Goal: Task Accomplishment & Management: Manage account settings

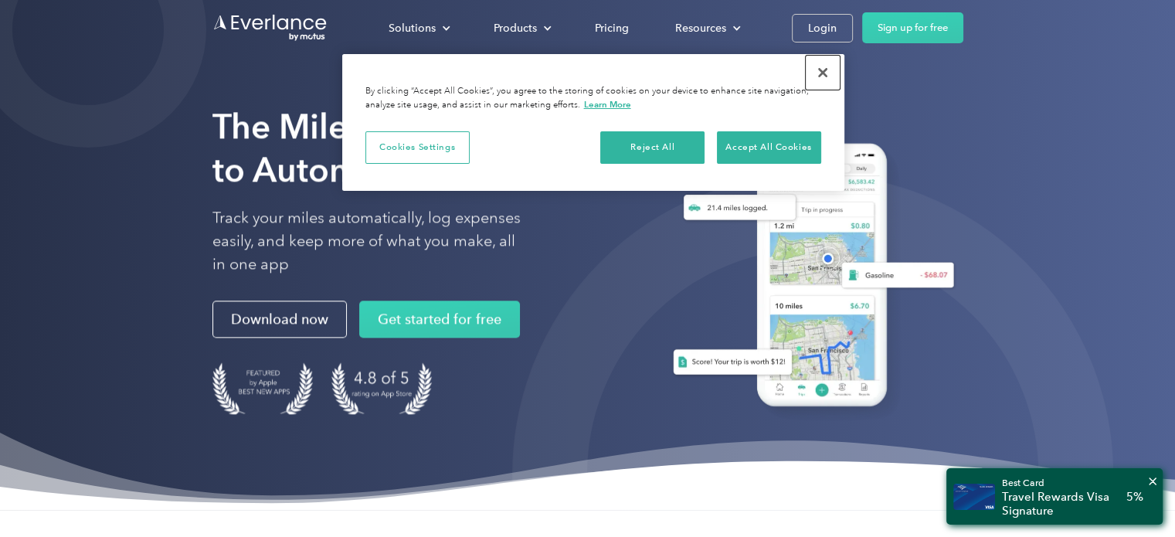
click at [825, 67] on button "Close" at bounding box center [822, 73] width 34 height 34
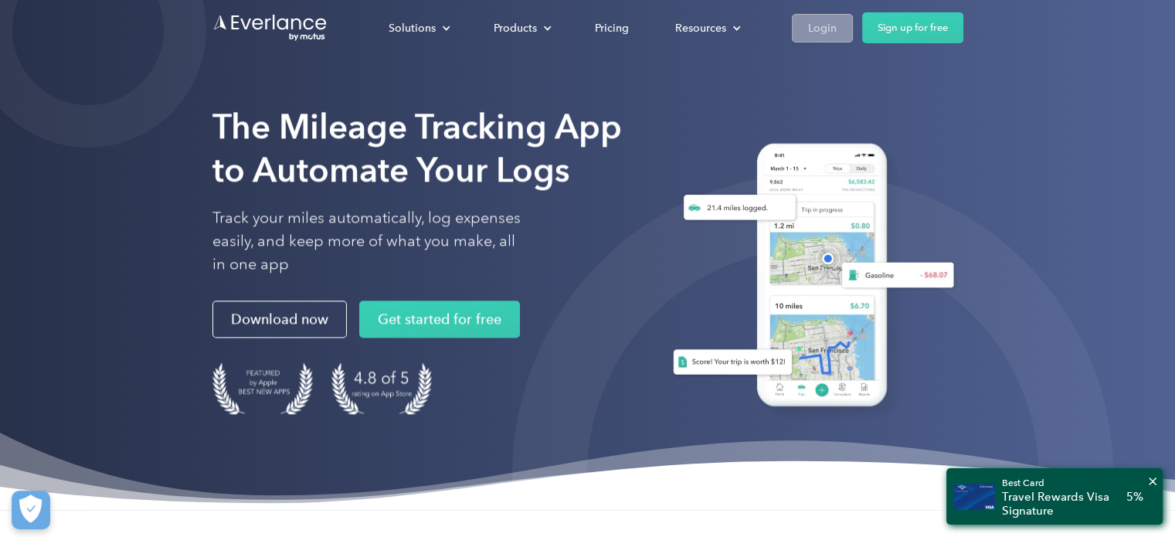
click at [825, 25] on div "Login" at bounding box center [822, 28] width 29 height 19
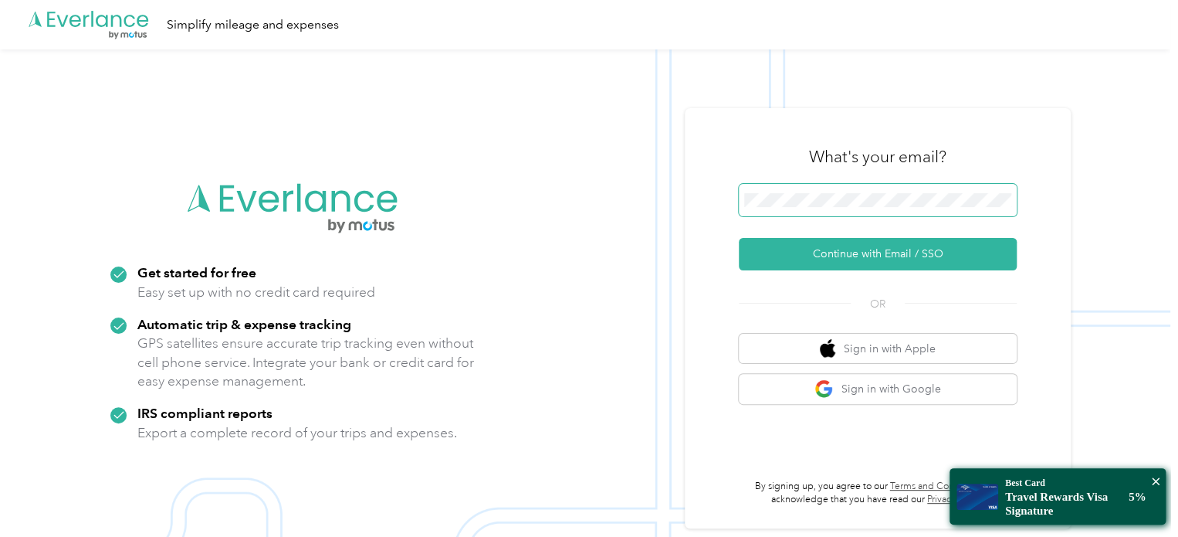
click at [1012, 203] on nordpass-icon at bounding box center [1012, 203] width 0 height 0
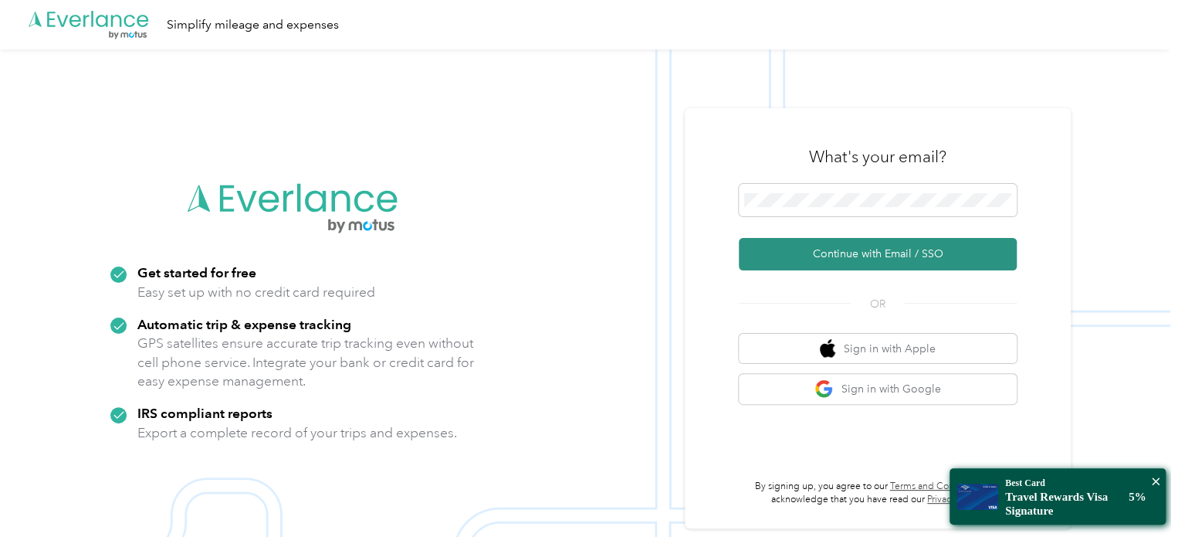
click at [828, 259] on button "Continue with Email / SSO" at bounding box center [878, 254] width 278 height 32
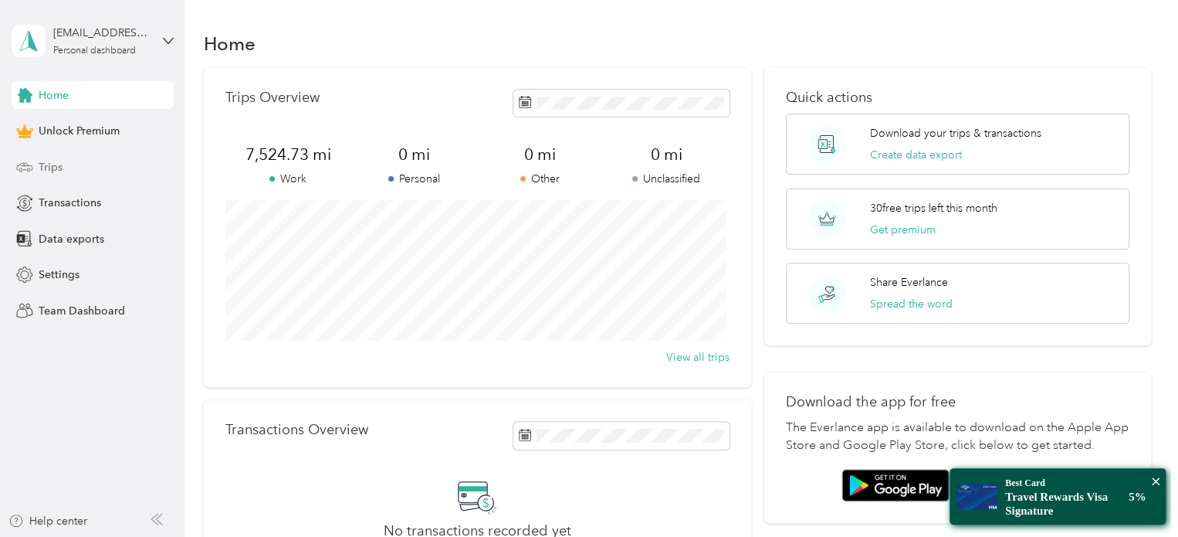
click at [46, 166] on span "Trips" at bounding box center [51, 167] width 24 height 16
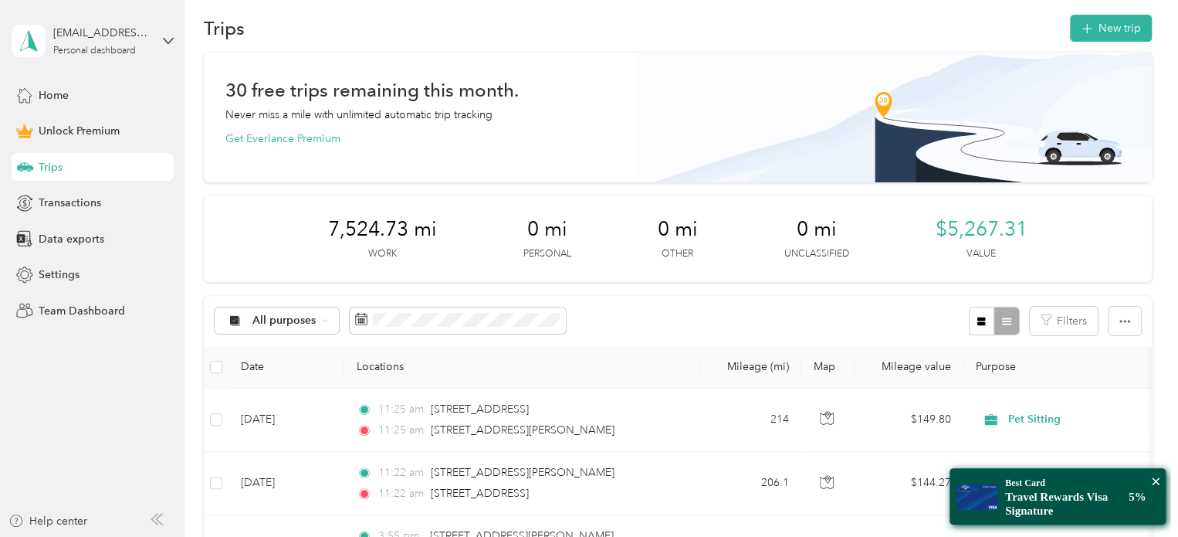
scroll to position [12, 0]
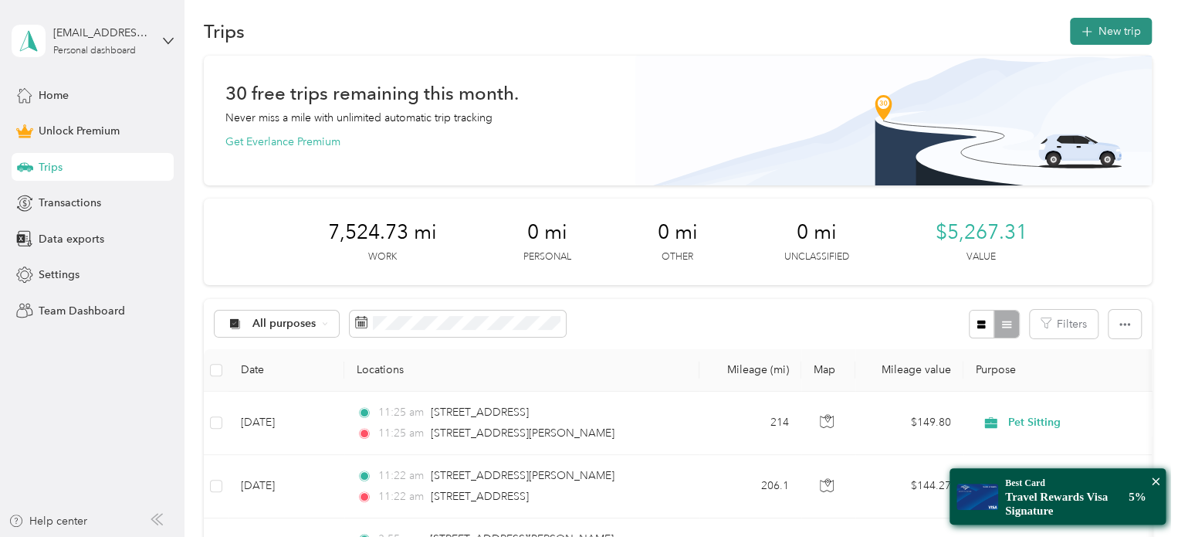
click at [1103, 32] on button "New trip" at bounding box center [1111, 31] width 82 height 27
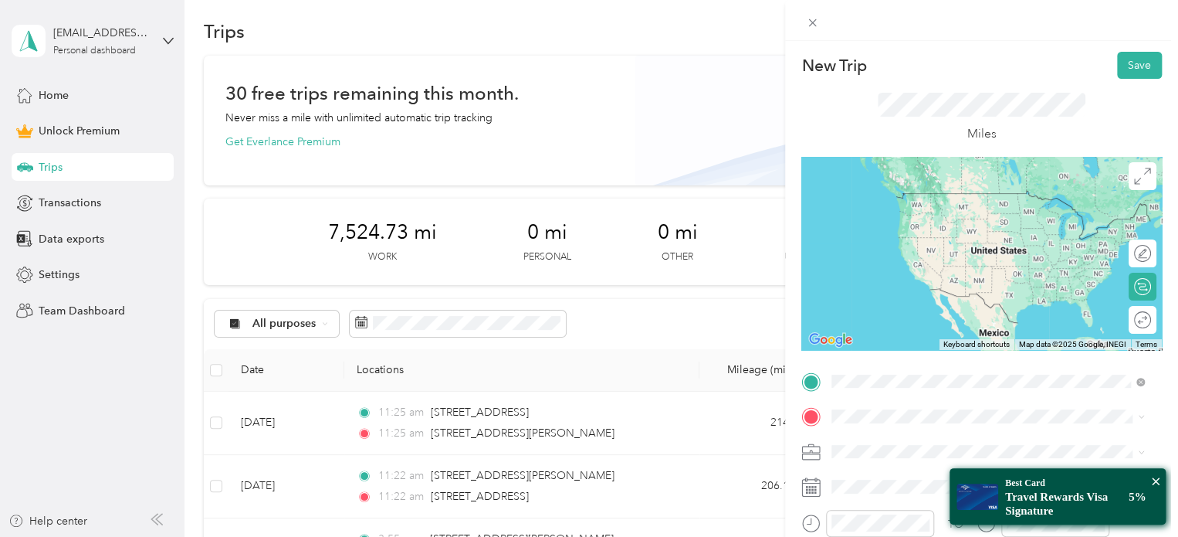
click at [910, 438] on span "[STREET_ADDRESS][PERSON_NAME][US_STATE]" at bounding box center [981, 437] width 240 height 14
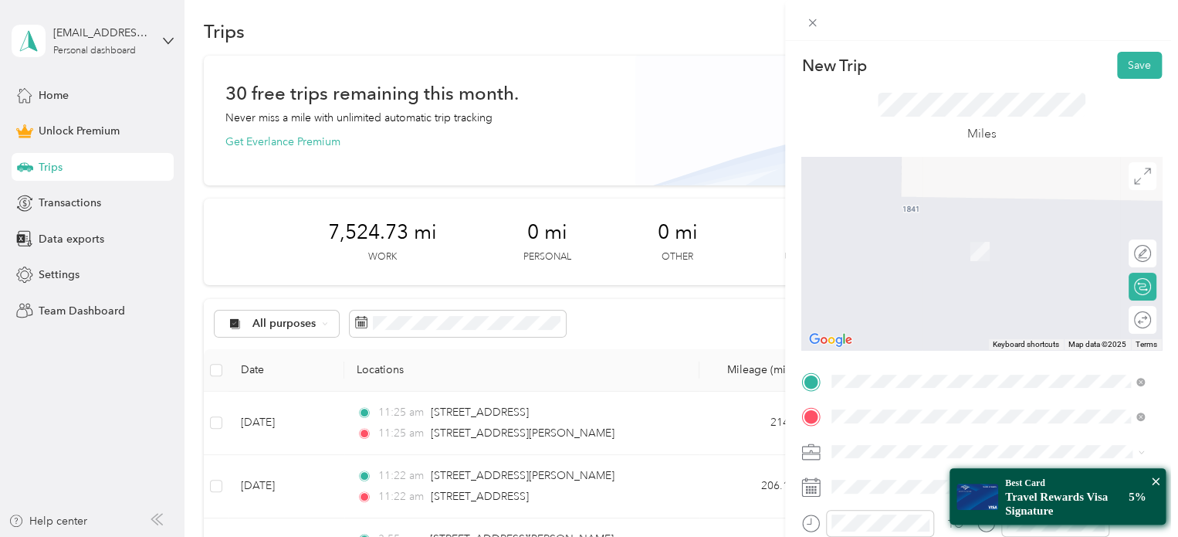
click at [897, 289] on span "[STREET_ADDRESS][US_STATE]" at bounding box center [938, 288] width 154 height 14
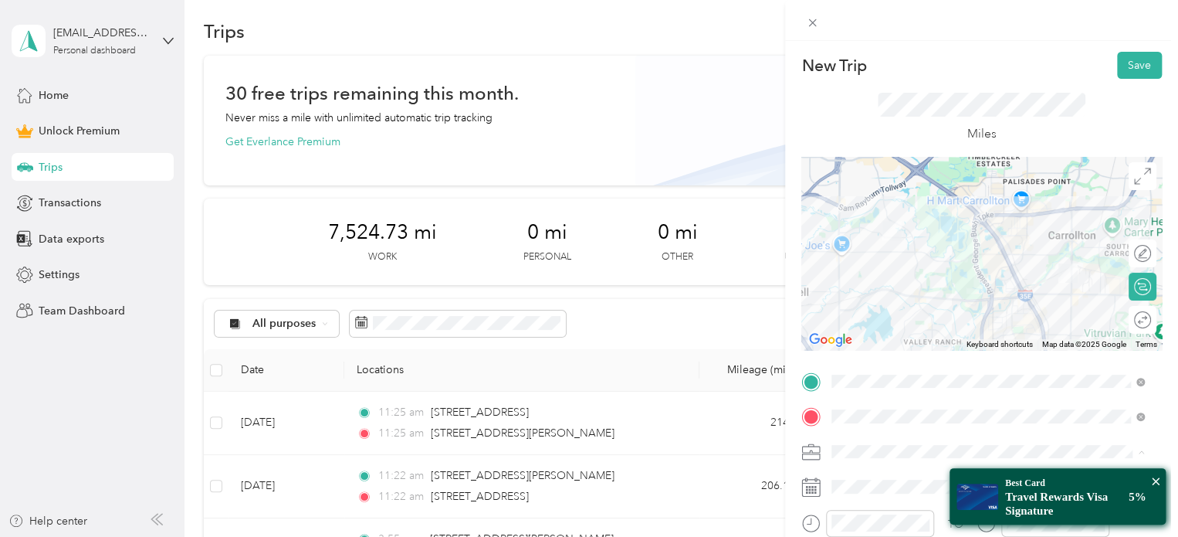
click at [876, 293] on div "Pet Sitting" at bounding box center [988, 289] width 302 height 16
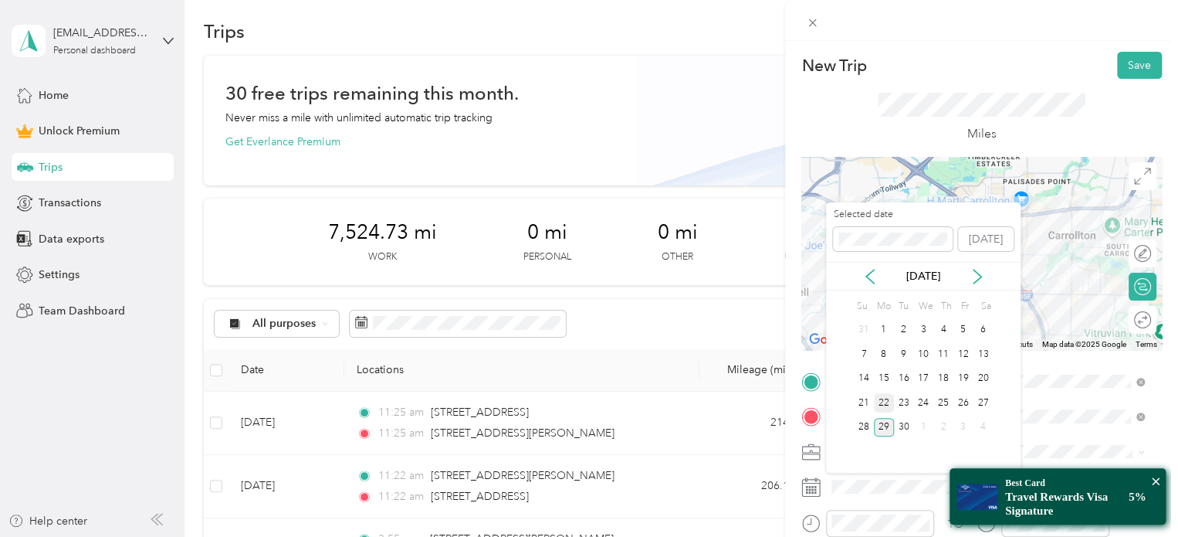
click at [883, 400] on div "22" at bounding box center [884, 402] width 20 height 19
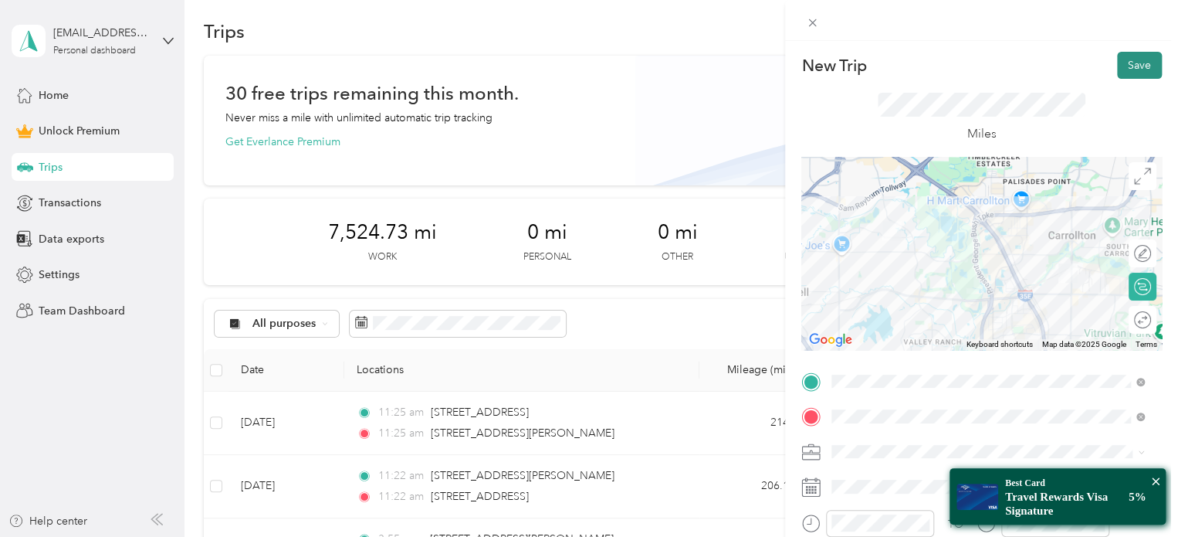
click at [1130, 64] on button "Save" at bounding box center [1139, 65] width 45 height 27
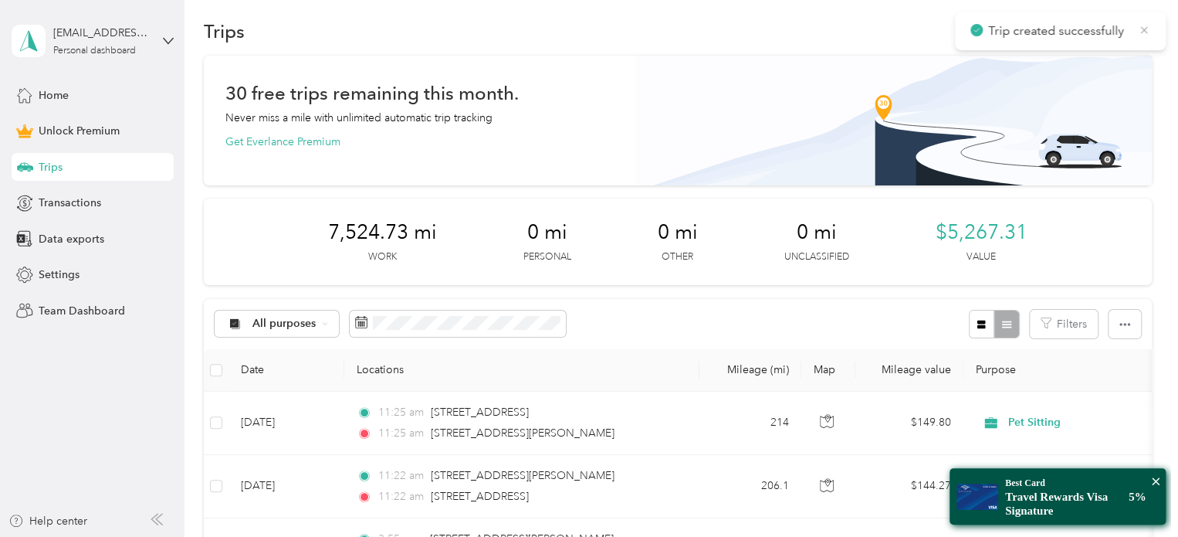
click at [1146, 29] on icon at bounding box center [1144, 30] width 12 height 14
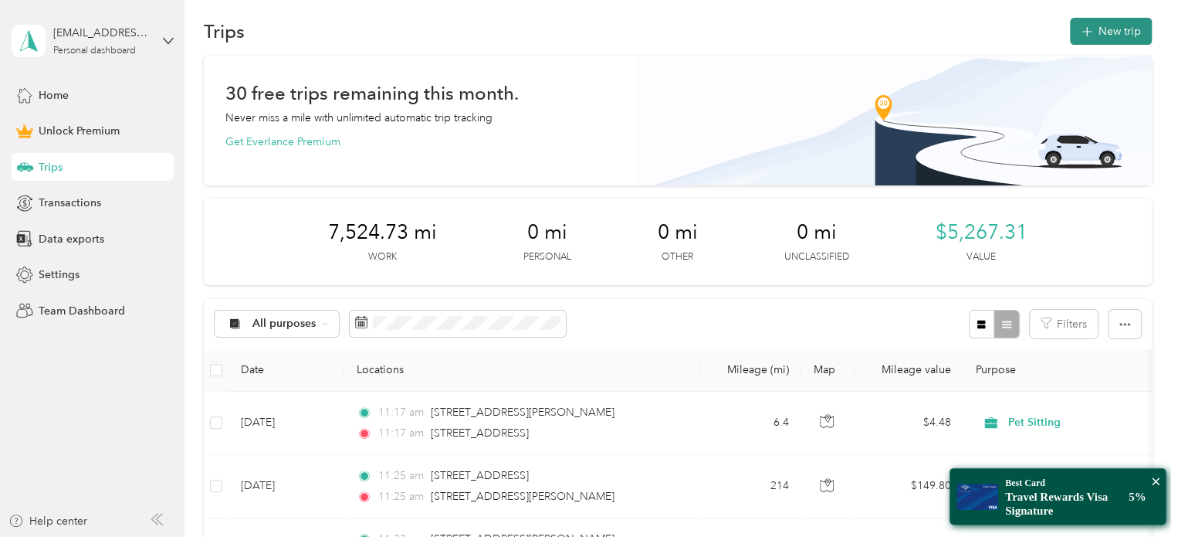
click at [1119, 27] on button "New trip" at bounding box center [1111, 31] width 82 height 27
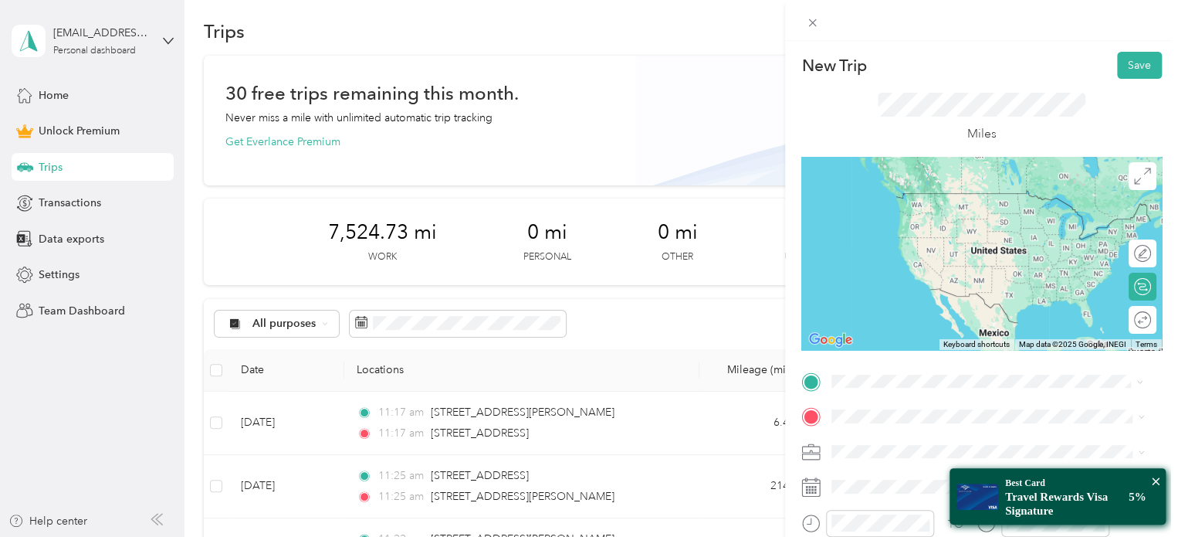
click at [883, 439] on span "[STREET_ADDRESS][US_STATE]" at bounding box center [938, 436] width 154 height 14
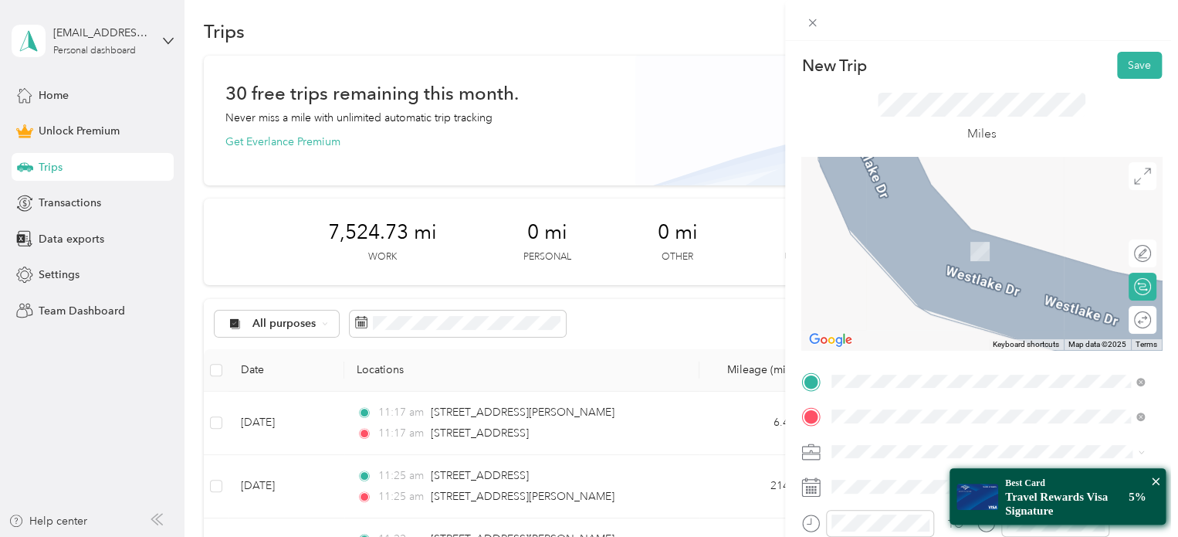
click at [936, 236] on span "[STREET_ADDRESS][PERSON_NAME][US_STATE]" at bounding box center [981, 229] width 240 height 14
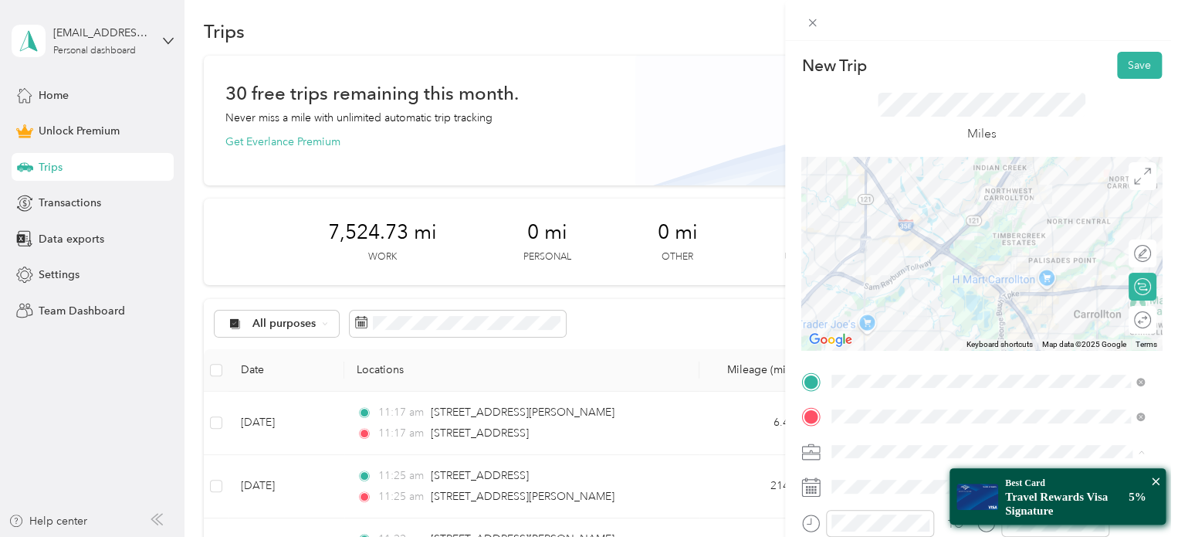
click at [878, 281] on div "Pet Sitting" at bounding box center [988, 289] width 302 height 16
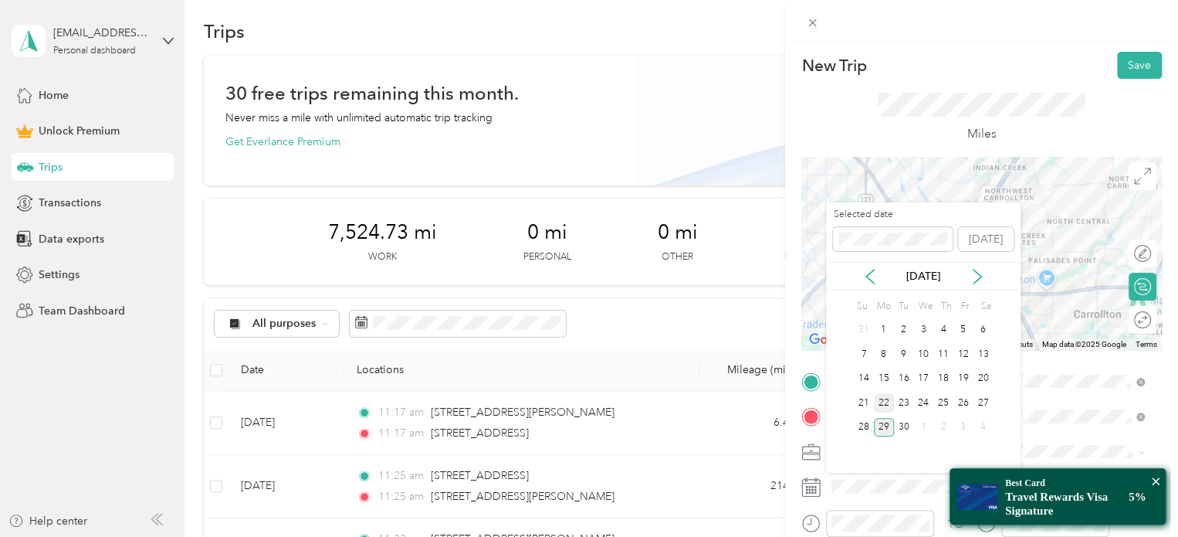
click at [886, 402] on div "22" at bounding box center [884, 402] width 20 height 19
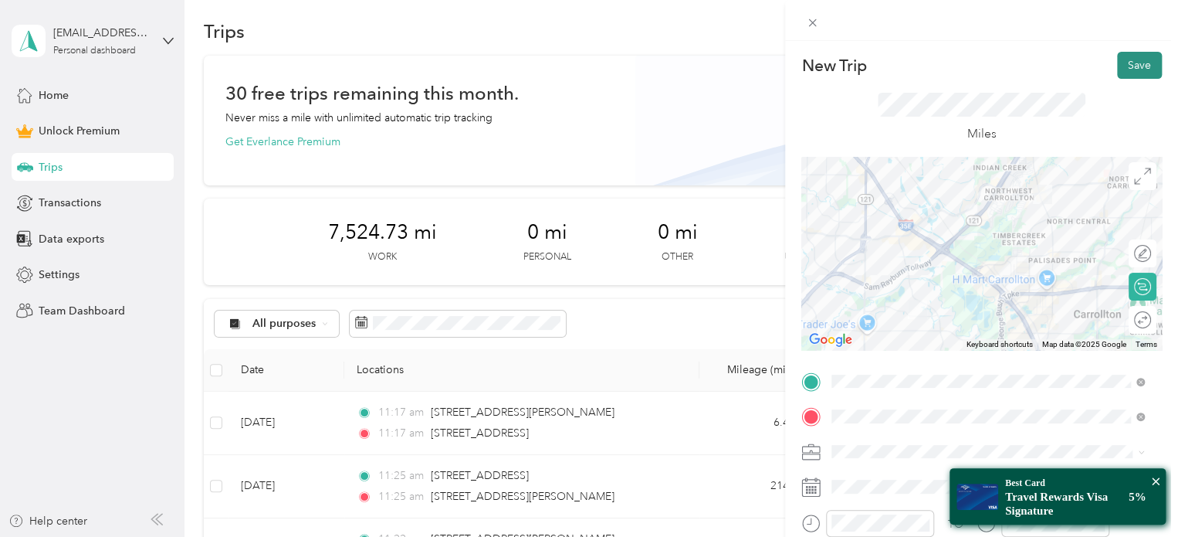
click at [1120, 75] on button "Save" at bounding box center [1139, 65] width 45 height 27
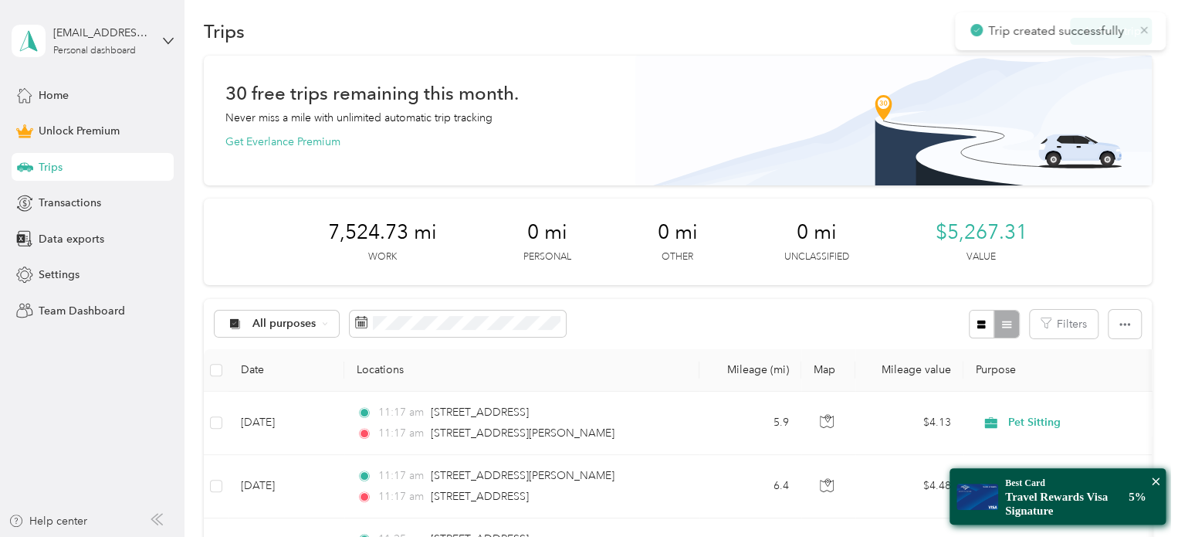
click at [1146, 29] on icon at bounding box center [1144, 30] width 12 height 14
click at [1107, 32] on button "New trip" at bounding box center [1111, 31] width 82 height 27
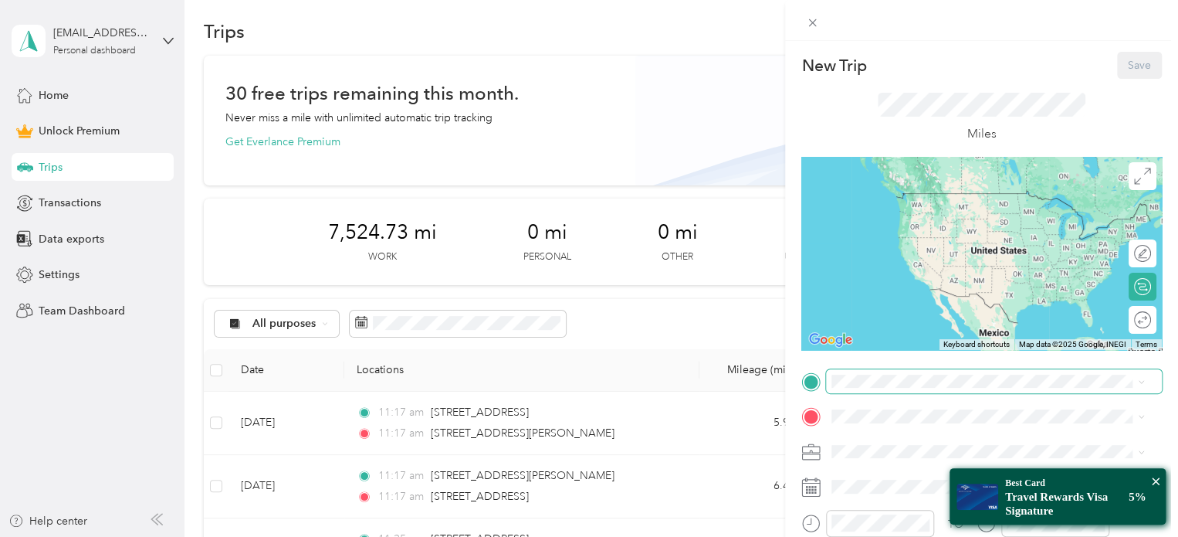
click at [881, 390] on span at bounding box center [994, 381] width 336 height 25
click at [938, 200] on span "[STREET_ADDRESS][PERSON_NAME][US_STATE]" at bounding box center [981, 193] width 240 height 14
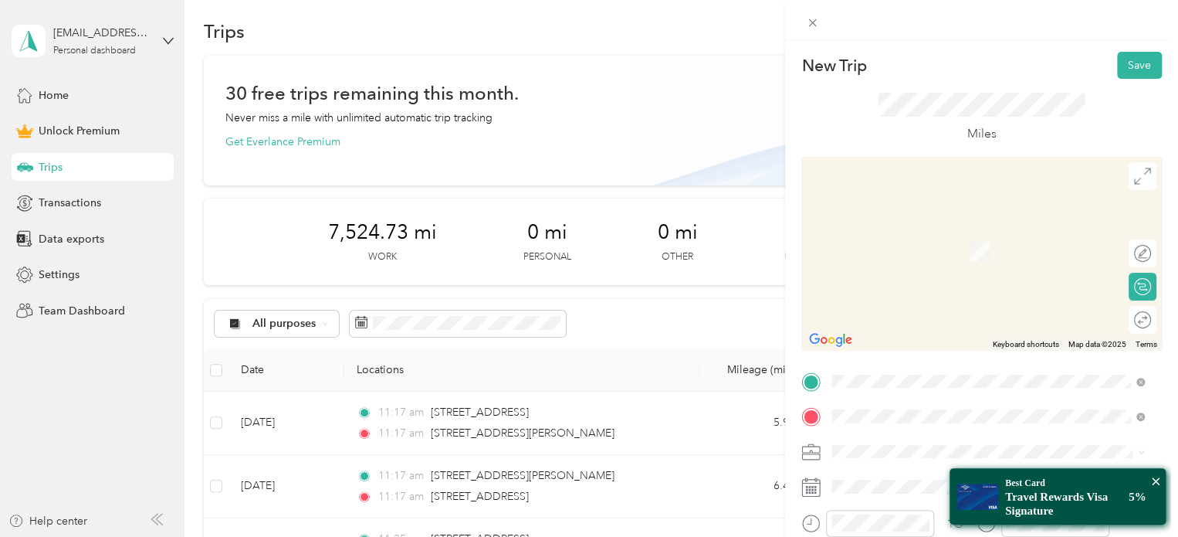
click at [883, 479] on span "[STREET_ADDRESS][PERSON_NAME][US_STATE]" at bounding box center [981, 472] width 240 height 14
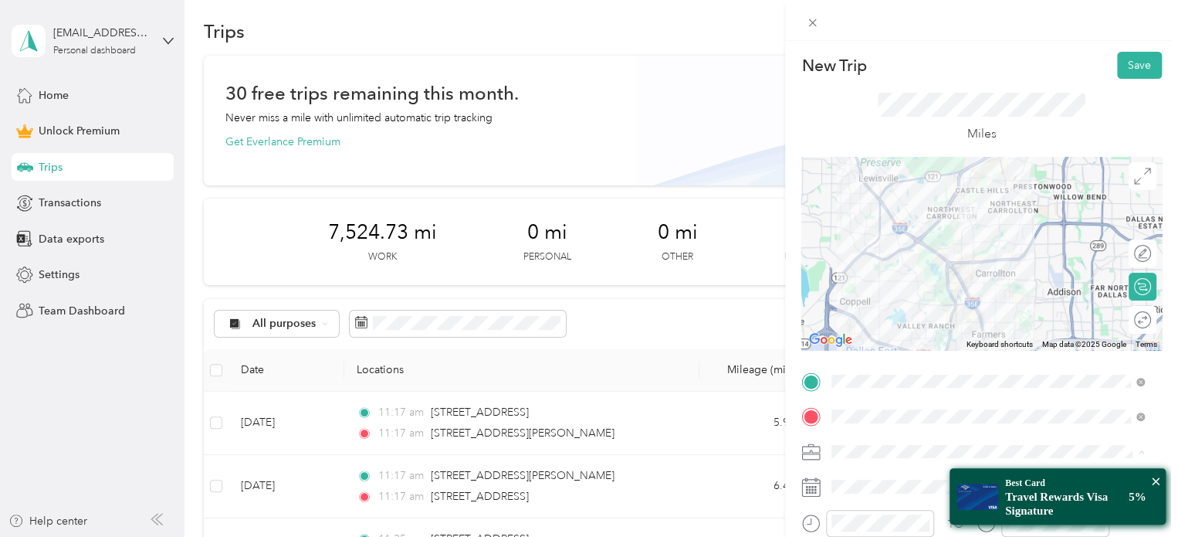
click at [869, 286] on span "Pet Sitting" at bounding box center [861, 289] width 48 height 13
click at [873, 493] on span at bounding box center [994, 486] width 336 height 25
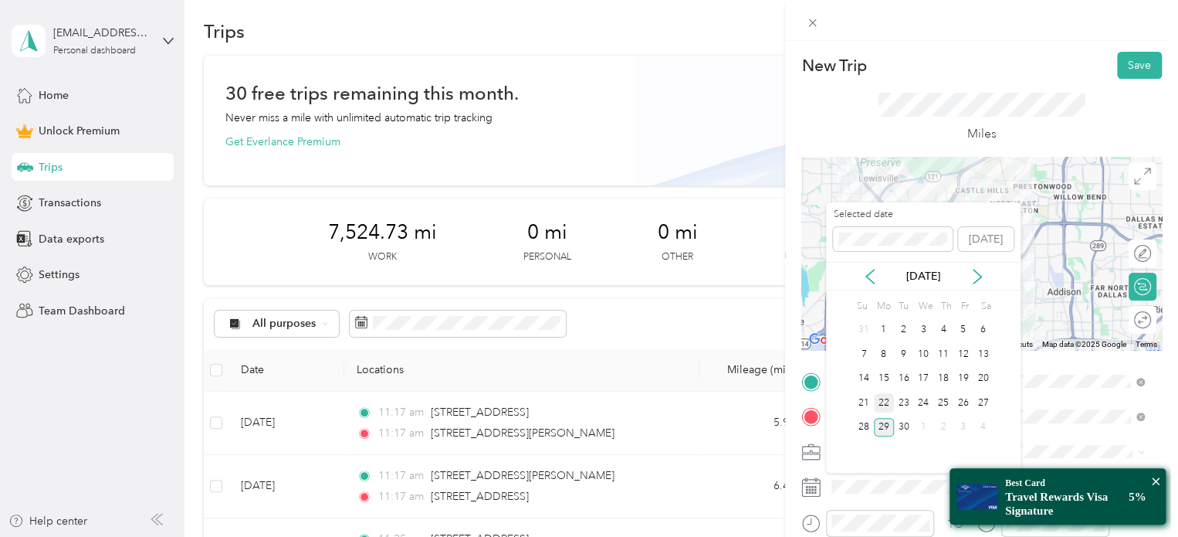
click at [882, 399] on div "22" at bounding box center [884, 402] width 20 height 19
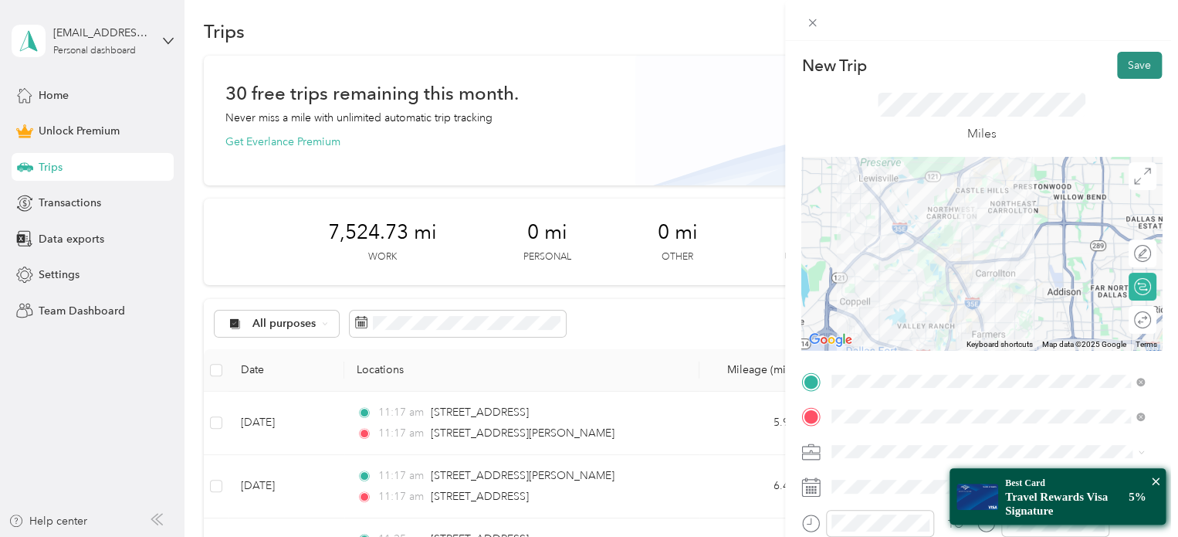
click at [1136, 67] on button "Save" at bounding box center [1139, 65] width 45 height 27
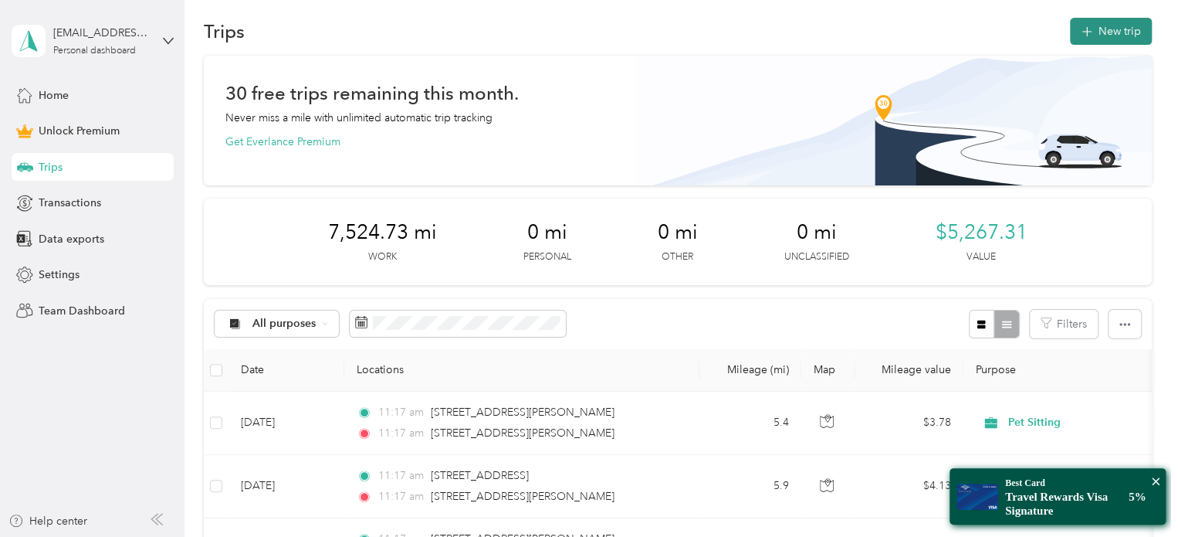
click at [1114, 27] on button "New trip" at bounding box center [1111, 31] width 82 height 27
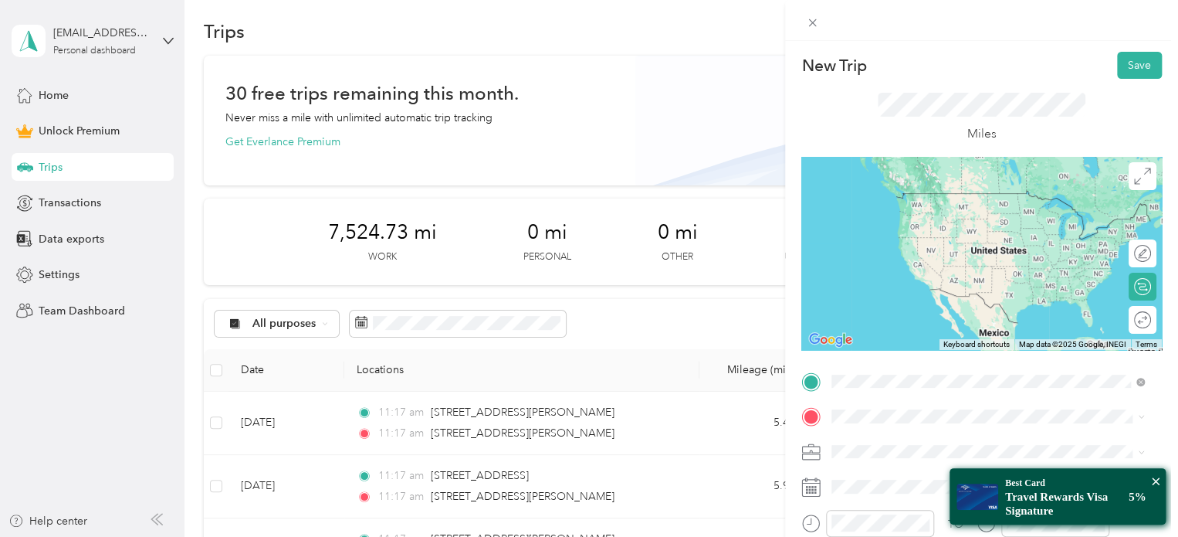
click at [874, 434] on span "[STREET_ADDRESS][PERSON_NAME][US_STATE]" at bounding box center [981, 437] width 240 height 14
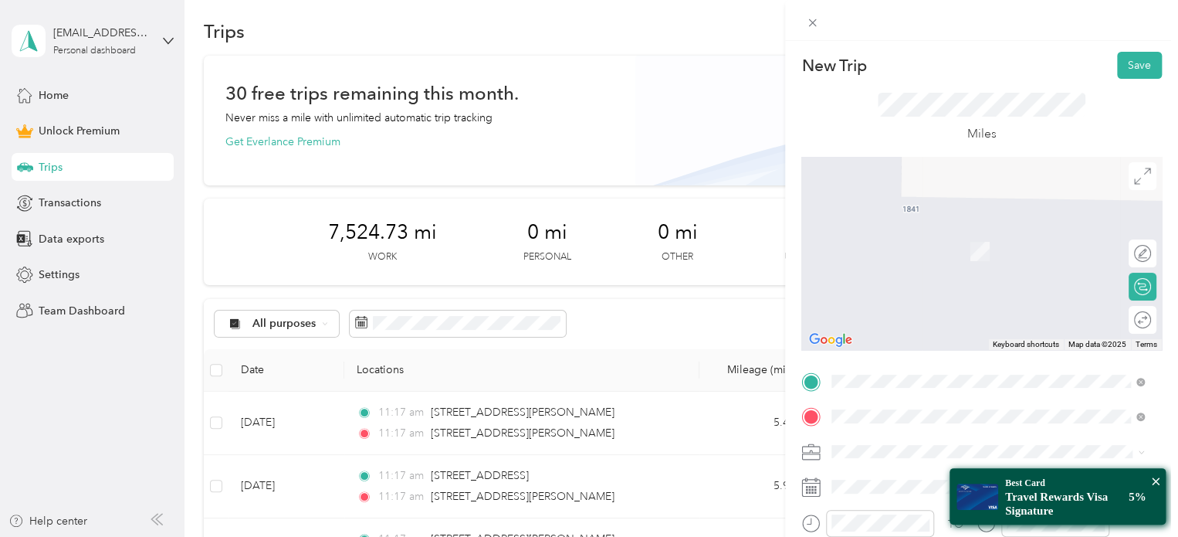
click at [936, 226] on span "[STREET_ADDRESS][US_STATE]" at bounding box center [938, 229] width 154 height 14
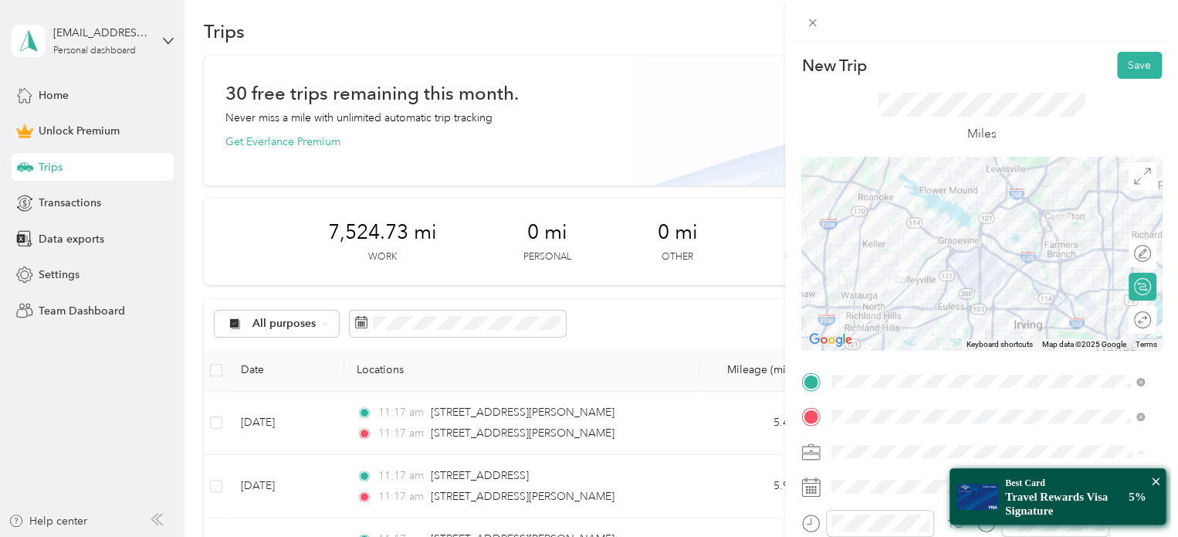
click at [871, 286] on span "Pet Sitting" at bounding box center [861, 289] width 48 height 13
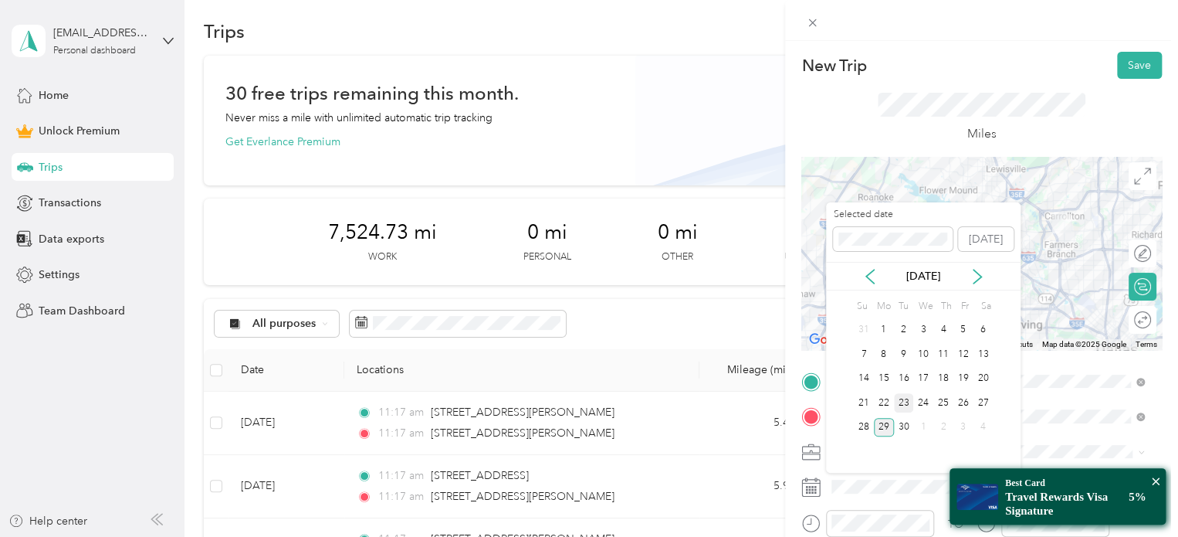
click at [902, 399] on div "23" at bounding box center [904, 402] width 20 height 19
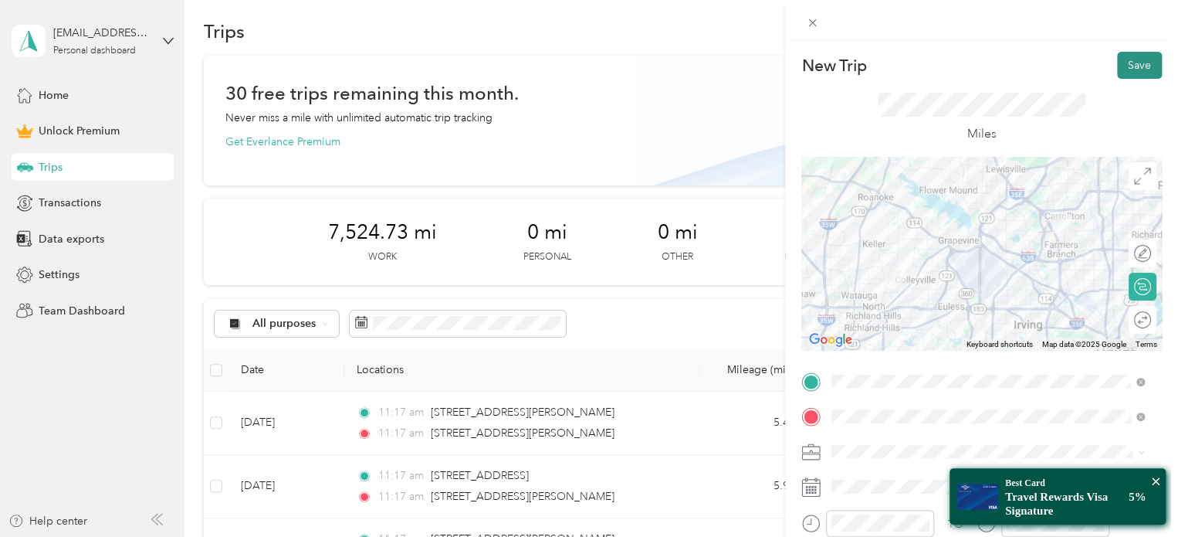
click at [1134, 65] on button "Save" at bounding box center [1139, 65] width 45 height 27
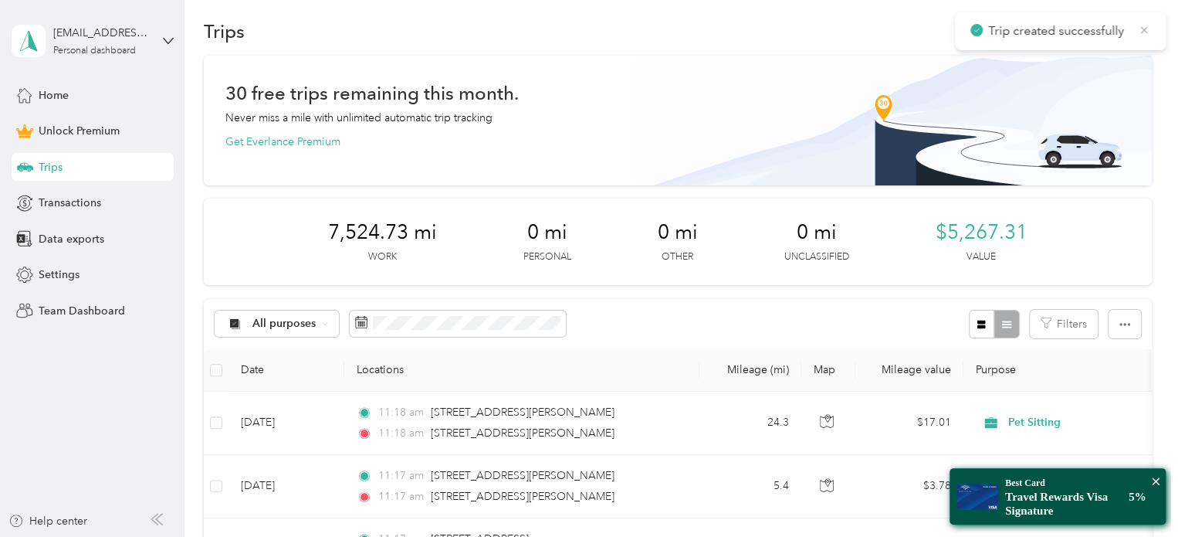
click at [1146, 25] on icon at bounding box center [1144, 30] width 12 height 14
click at [1093, 25] on button "New trip" at bounding box center [1111, 31] width 82 height 27
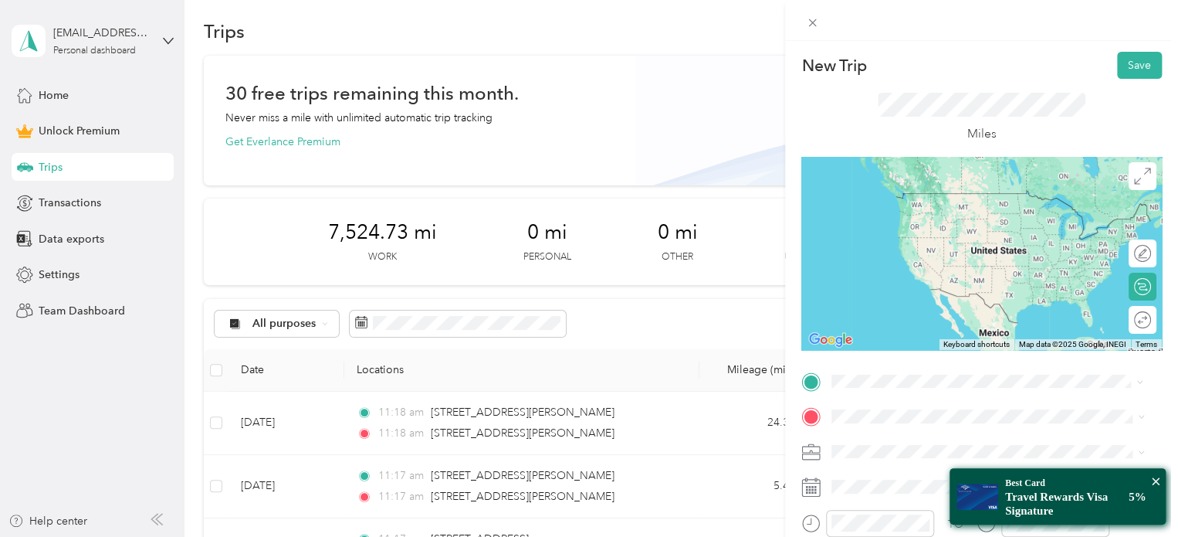
click at [918, 200] on span "[STREET_ADDRESS][US_STATE]" at bounding box center [938, 193] width 154 height 14
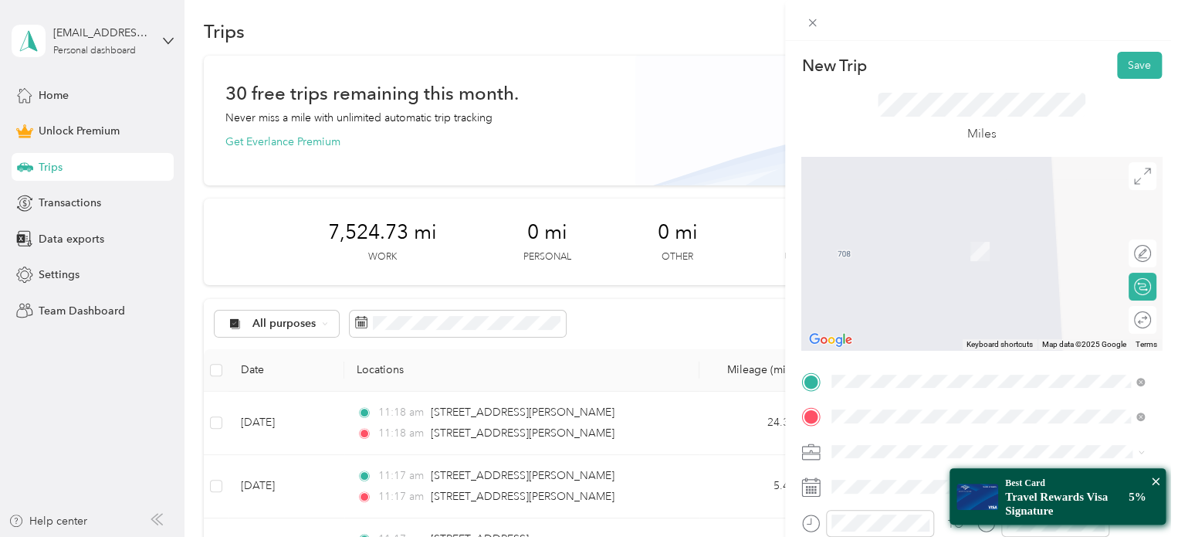
click at [937, 236] on span "[STREET_ADDRESS][PERSON_NAME][US_STATE]" at bounding box center [981, 229] width 240 height 14
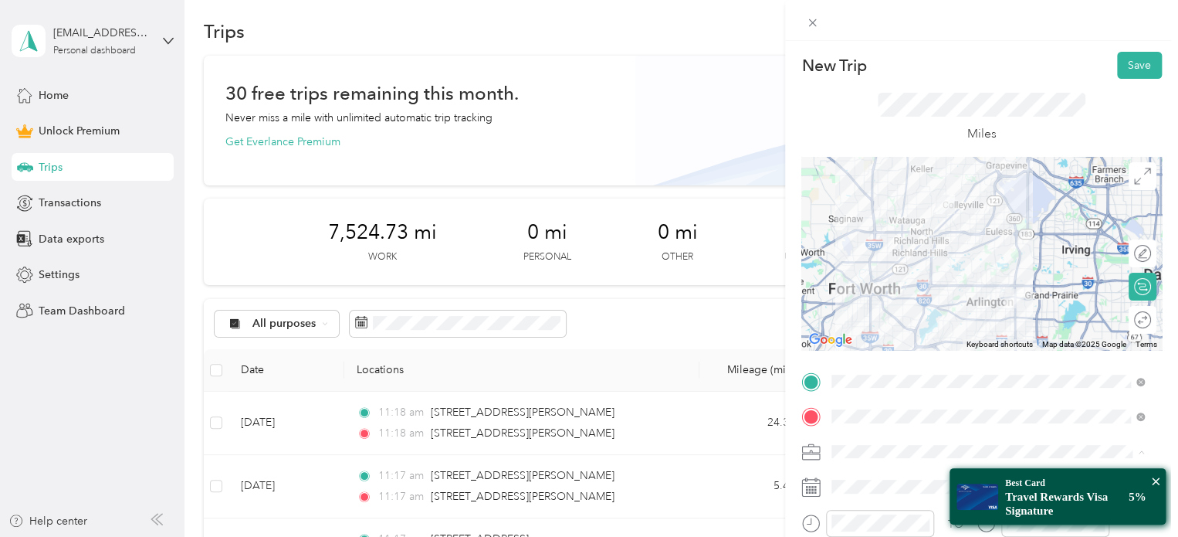
click at [874, 281] on div "Pet Sitting" at bounding box center [988, 289] width 302 height 16
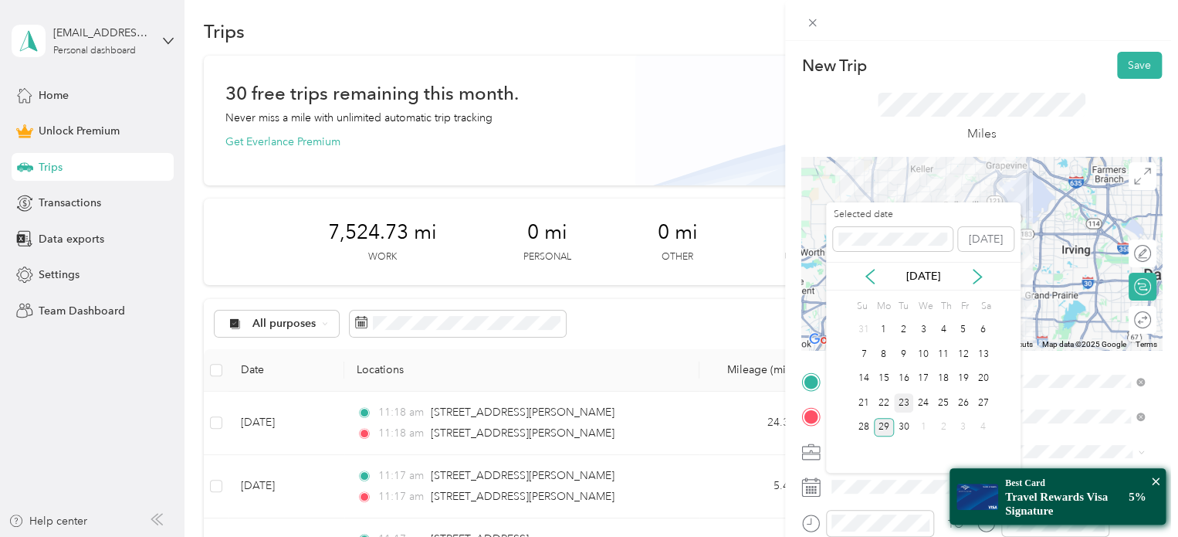
click at [903, 394] on div "23" at bounding box center [904, 402] width 20 height 19
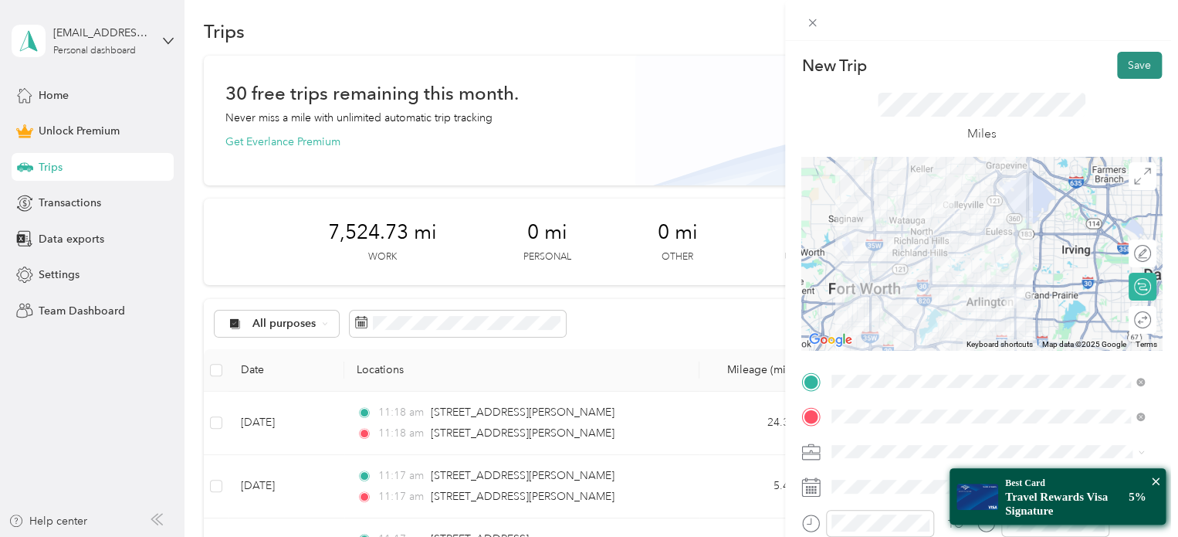
click at [1132, 59] on button "Save" at bounding box center [1139, 65] width 45 height 27
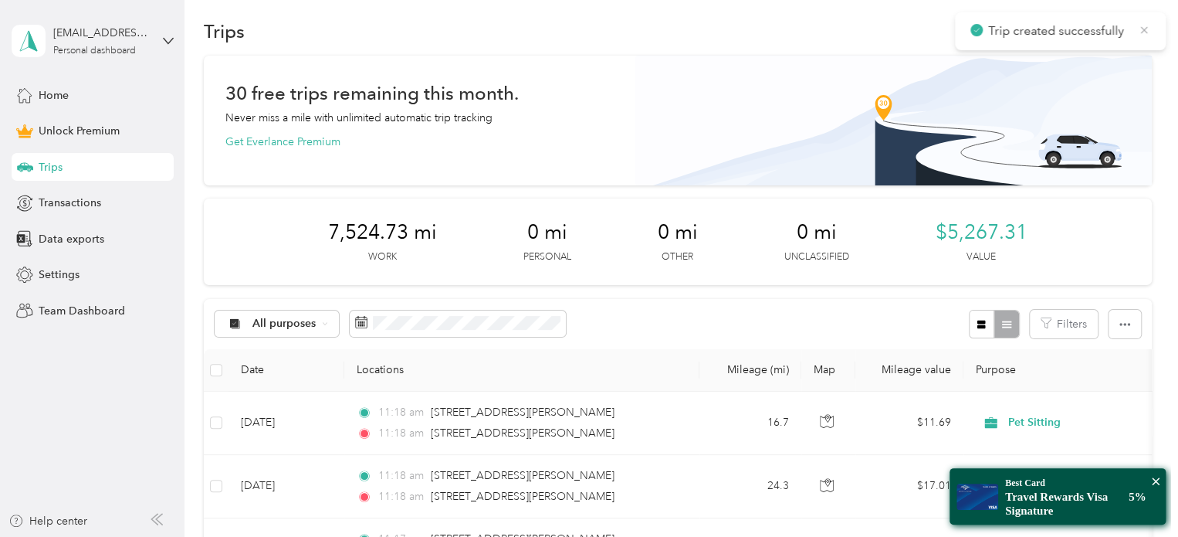
click at [1141, 25] on icon at bounding box center [1144, 30] width 12 height 14
click at [1117, 33] on button "New trip" at bounding box center [1111, 31] width 82 height 27
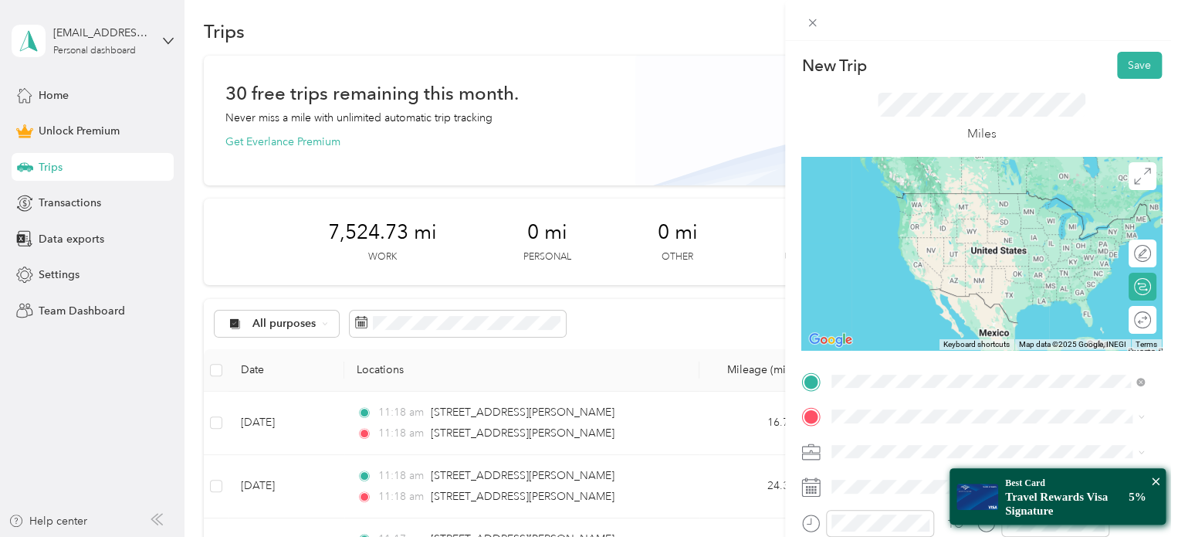
click at [942, 195] on span "[STREET_ADDRESS][PERSON_NAME][US_STATE]" at bounding box center [981, 193] width 240 height 14
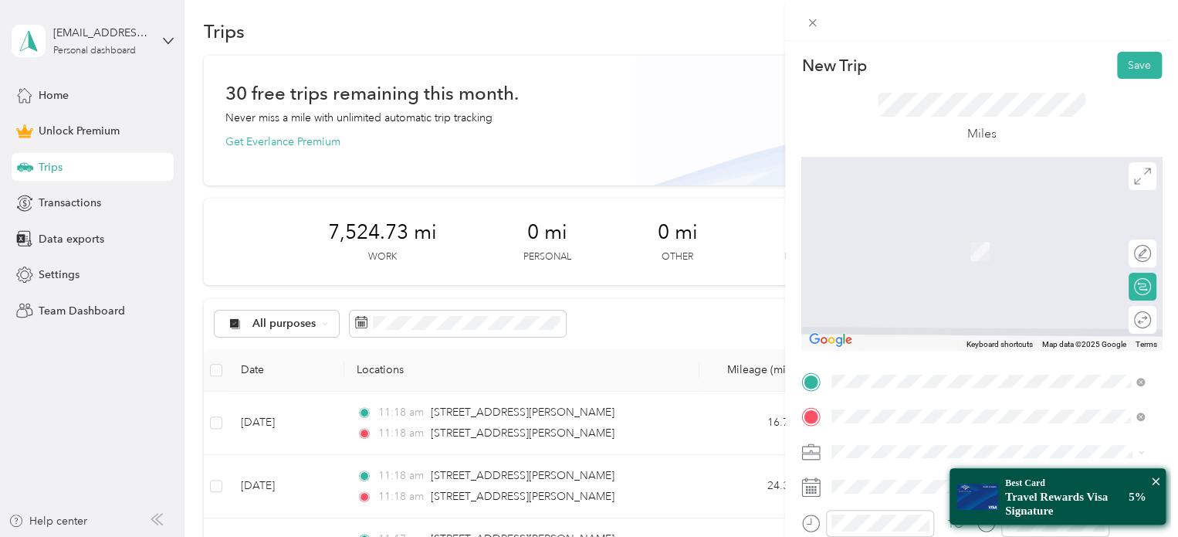
click at [899, 463] on div "[STREET_ADDRESS][PERSON_NAME][US_STATE]" at bounding box center [988, 473] width 302 height 21
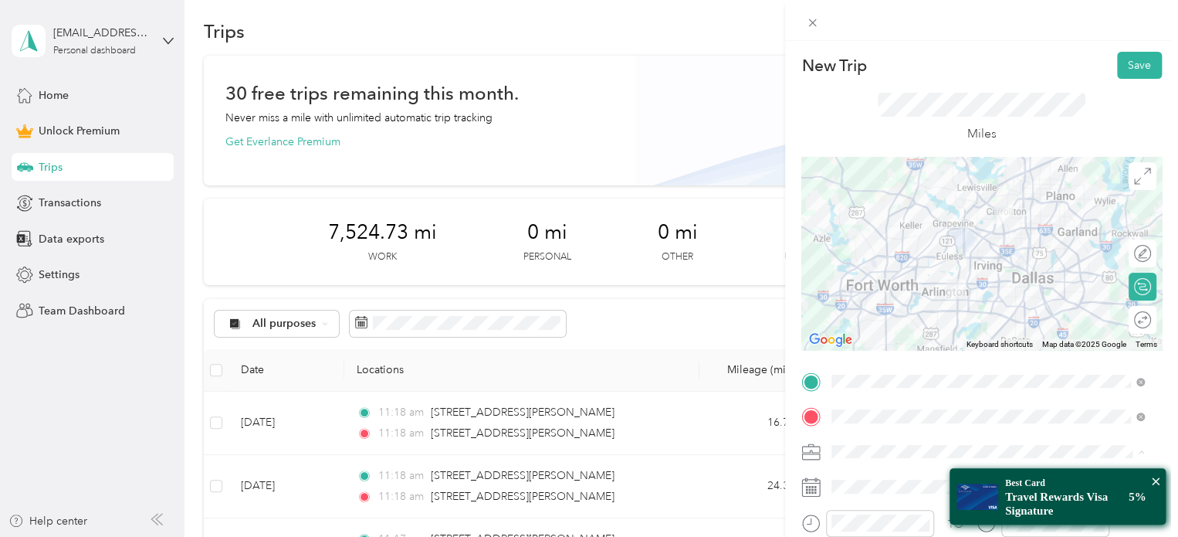
click at [875, 297] on ol "Work Personal Pet Sitting Other Charity Medical Moving Commute" at bounding box center [988, 330] width 324 height 216
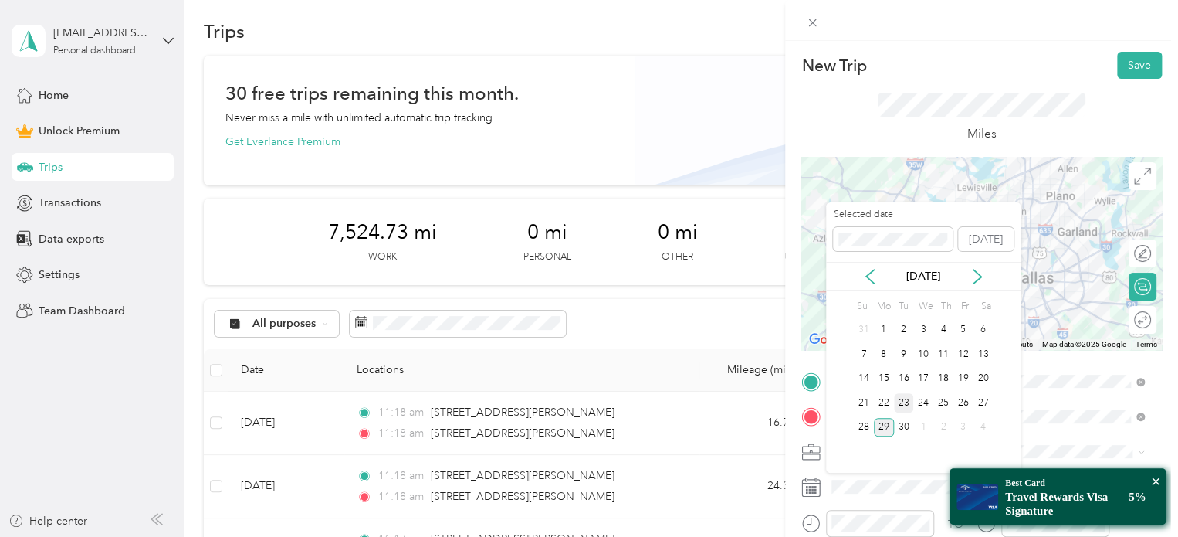
click at [905, 397] on div "23" at bounding box center [904, 402] width 20 height 19
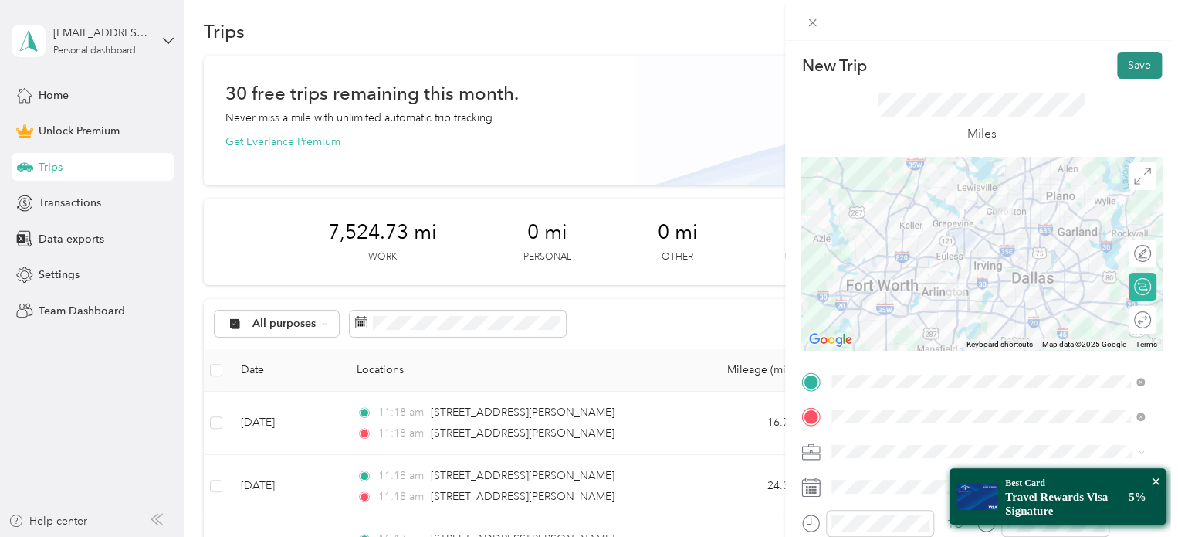
click at [1134, 73] on button "Save" at bounding box center [1139, 65] width 45 height 27
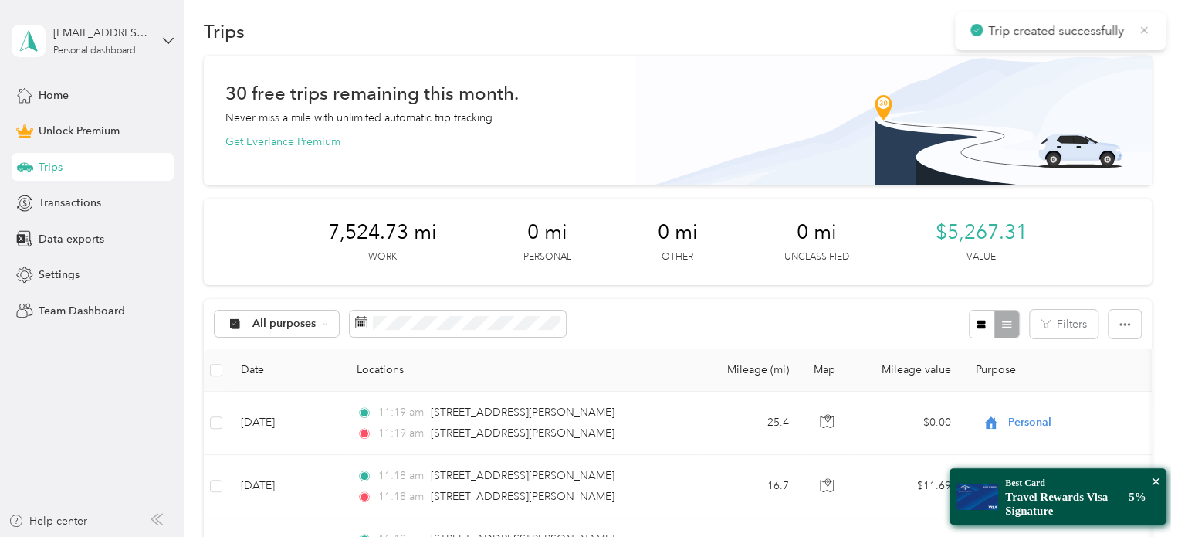
click at [1146, 29] on icon at bounding box center [1144, 30] width 12 height 14
click at [1119, 36] on button "New trip" at bounding box center [1111, 31] width 82 height 27
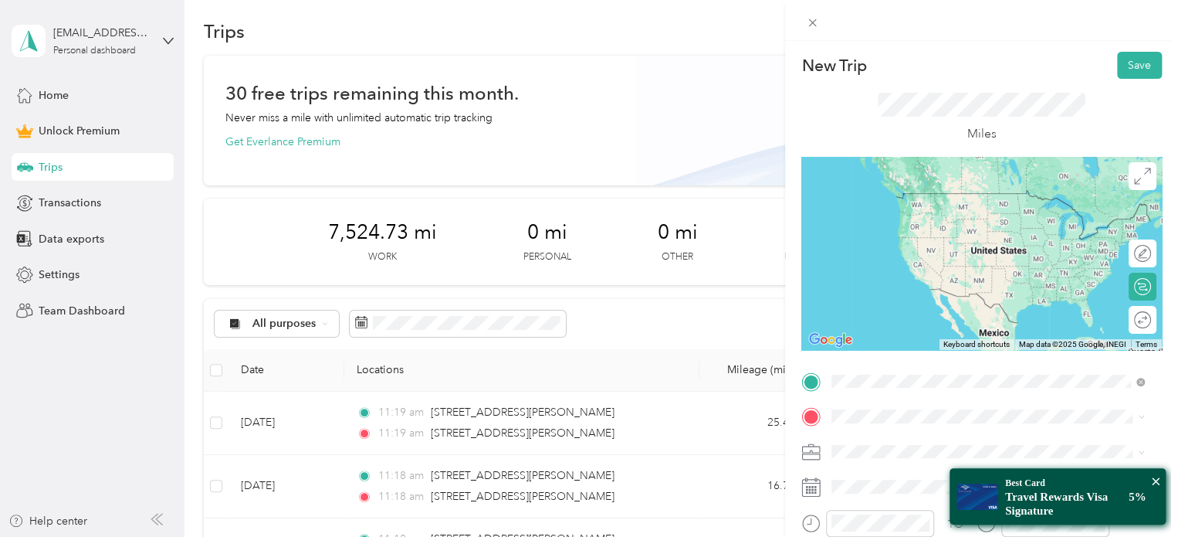
click at [896, 442] on span "[STREET_ADDRESS][PERSON_NAME][US_STATE]" at bounding box center [981, 437] width 240 height 14
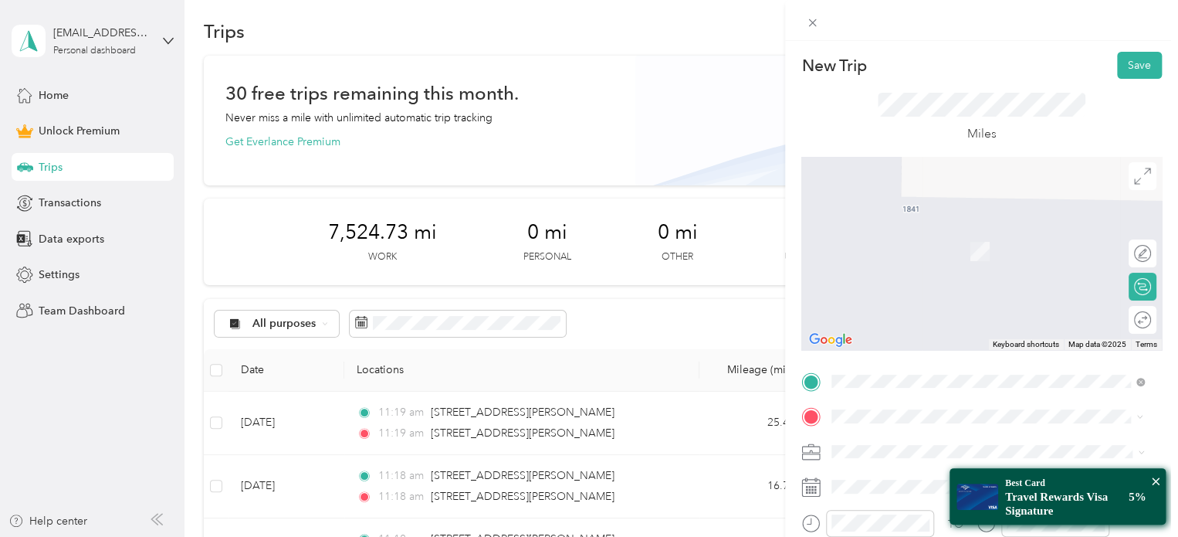
click at [891, 342] on span "764 [GEOGRAPHIC_DATA][US_STATE], [GEOGRAPHIC_DATA]" at bounding box center [1000, 337] width 279 height 27
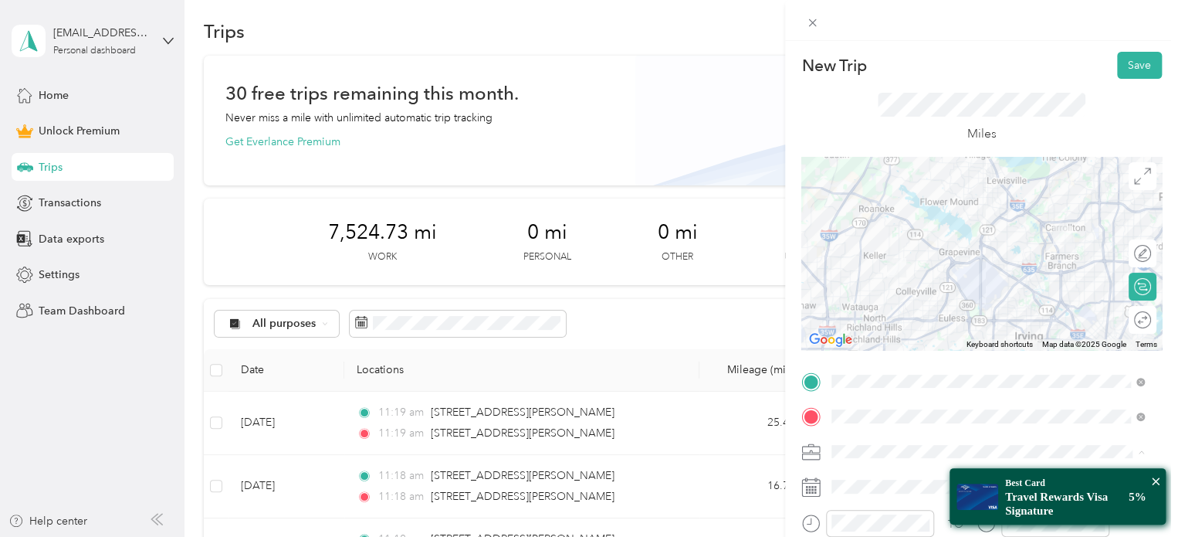
click at [868, 285] on span "Pet Sitting" at bounding box center [861, 289] width 48 height 13
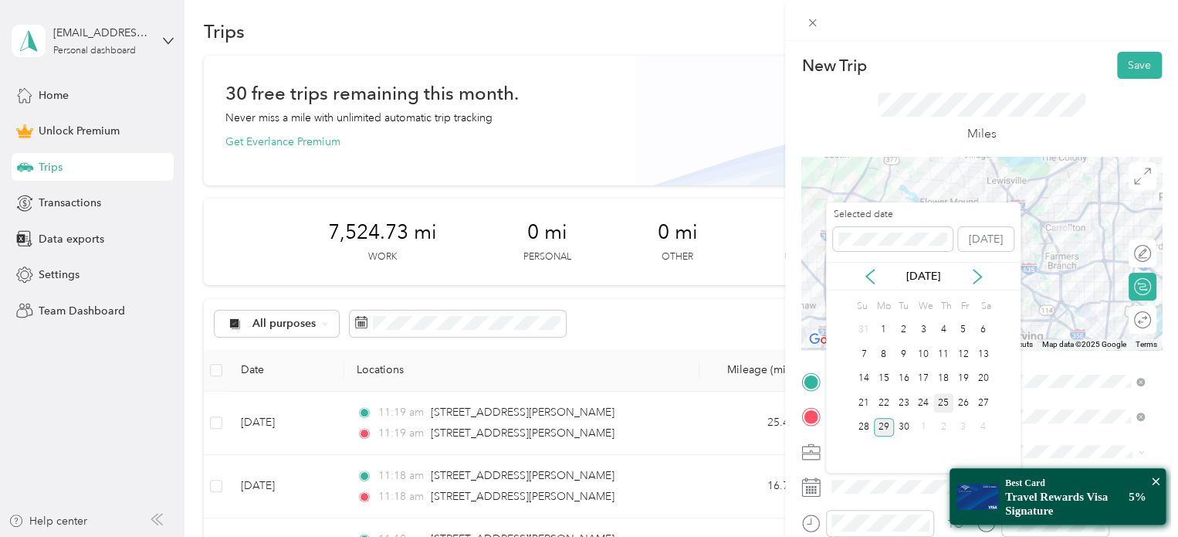
click at [942, 397] on div "25" at bounding box center [944, 402] width 20 height 19
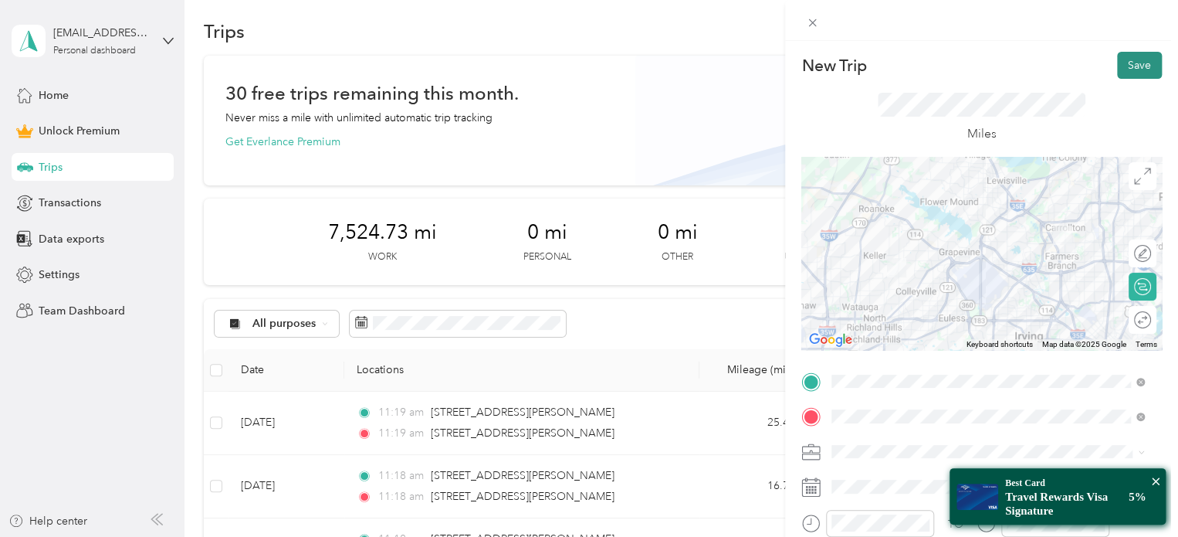
click at [1137, 62] on button "Save" at bounding box center [1139, 65] width 45 height 27
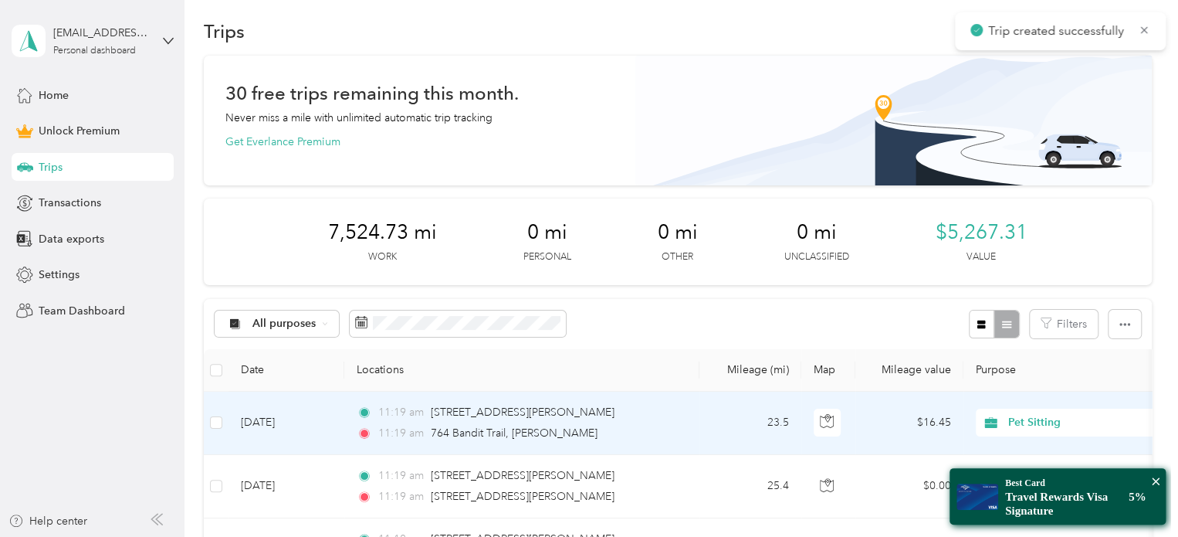
click at [606, 428] on div "11:19 am 764 Bandit Trail, [PERSON_NAME]" at bounding box center [519, 433] width 324 height 17
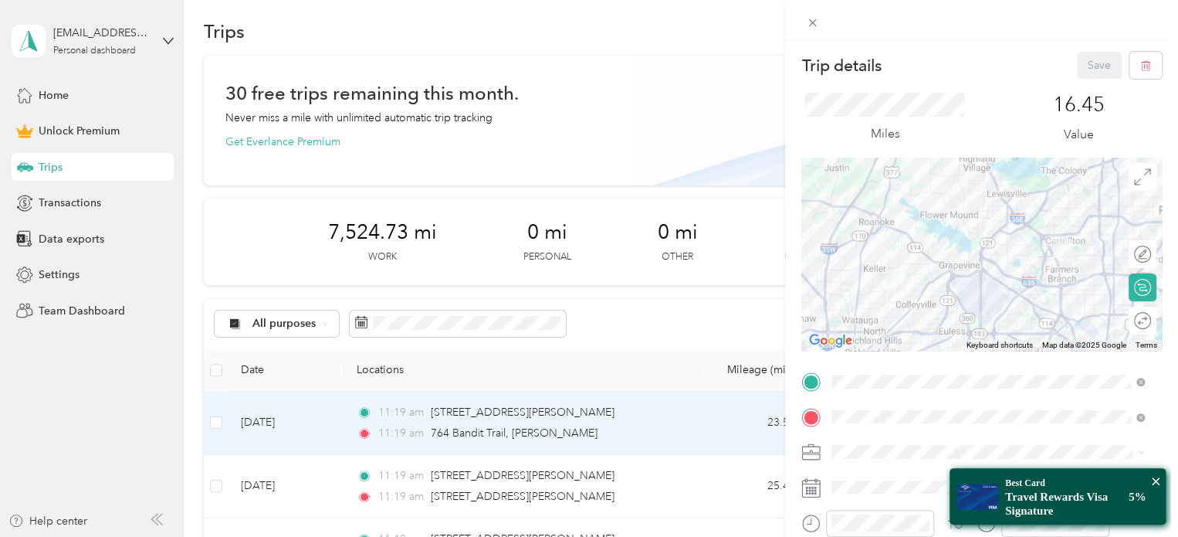
click at [1137, 323] on div "Round trip" at bounding box center [1143, 321] width 28 height 28
click at [1134, 320] on div at bounding box center [1135, 320] width 32 height 16
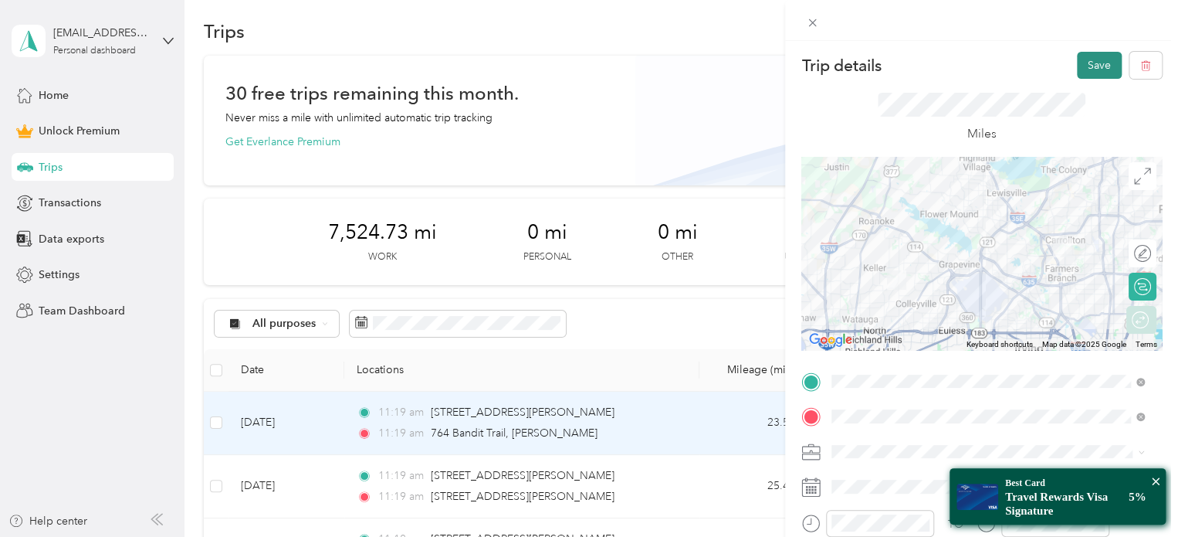
click at [1083, 55] on button "Save" at bounding box center [1099, 65] width 45 height 27
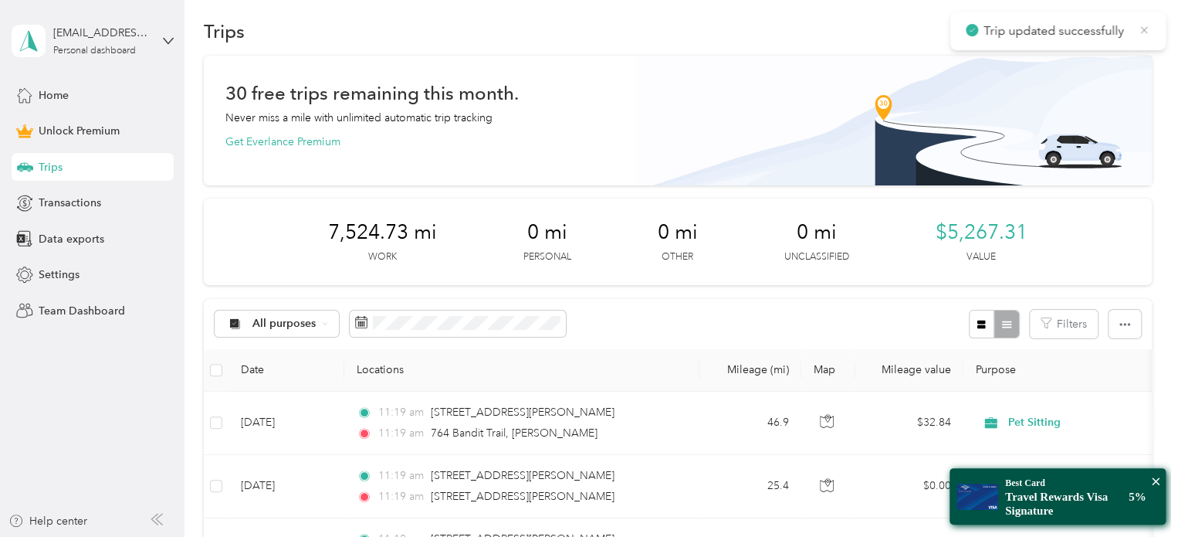
click at [1150, 29] on icon at bounding box center [1144, 30] width 12 height 14
click at [1128, 29] on button "New trip" at bounding box center [1111, 31] width 82 height 27
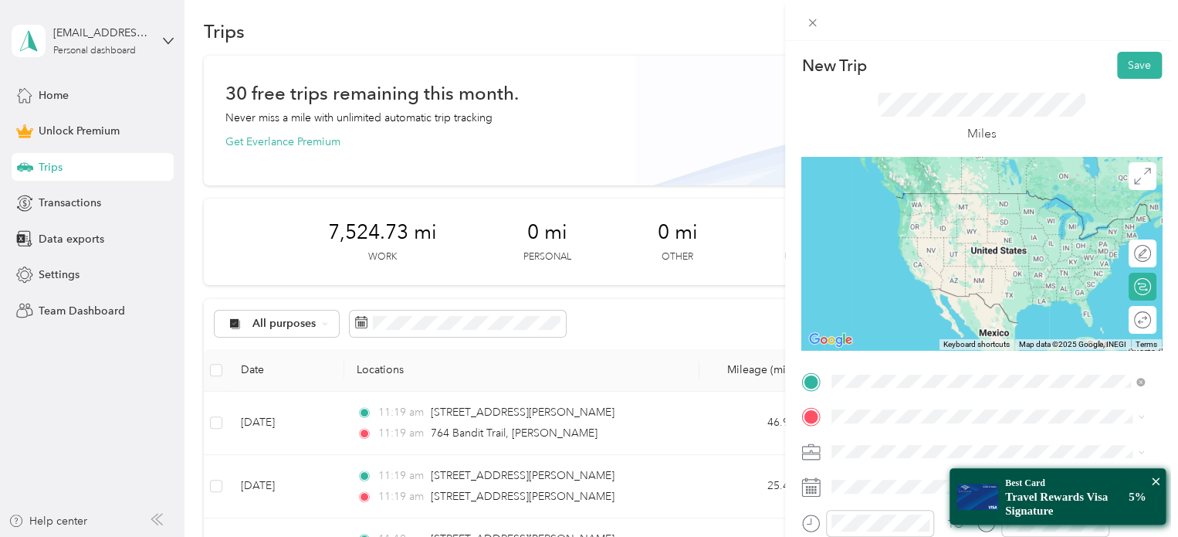
click at [919, 198] on span "[STREET_ADDRESS][PERSON_NAME][US_STATE]" at bounding box center [981, 193] width 240 height 14
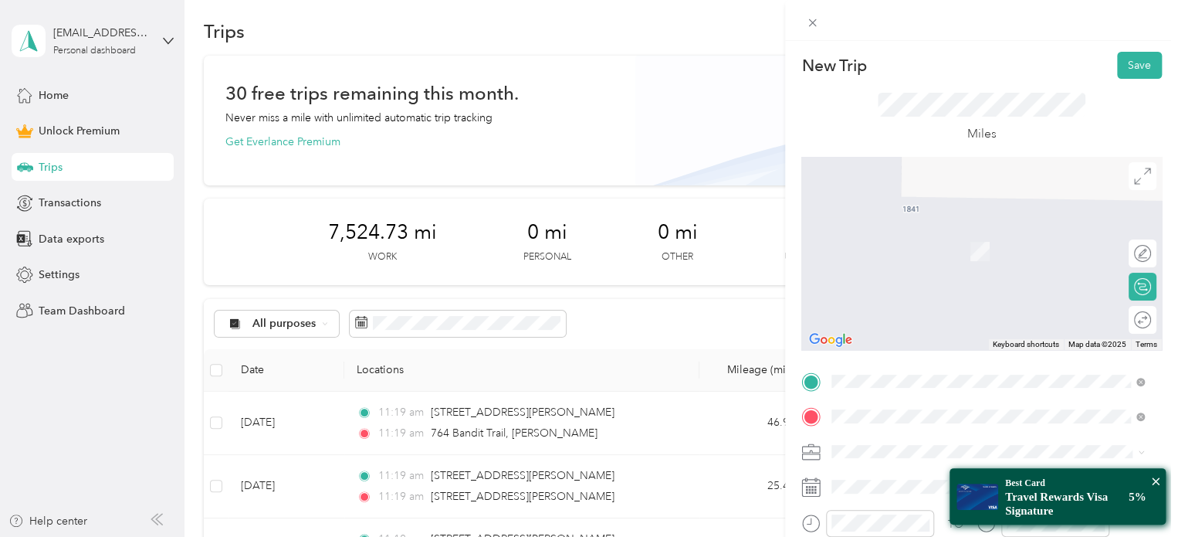
click at [940, 253] on ol "From search results [STREET_ADDRESS][PERSON_NAME][US_STATE] [STREET_ADDRESS][PE…" at bounding box center [988, 278] width 324 height 185
click at [946, 229] on span "[STREET_ADDRESS][PERSON_NAME][US_STATE]" at bounding box center [981, 227] width 240 height 14
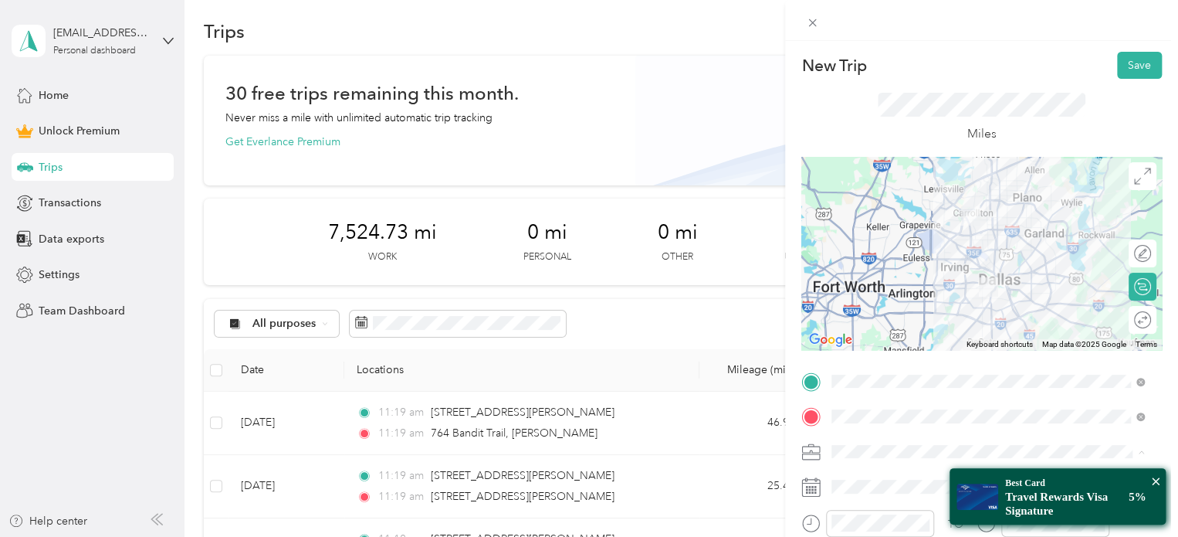
click at [877, 291] on span "Pet Sitting" at bounding box center [861, 289] width 48 height 13
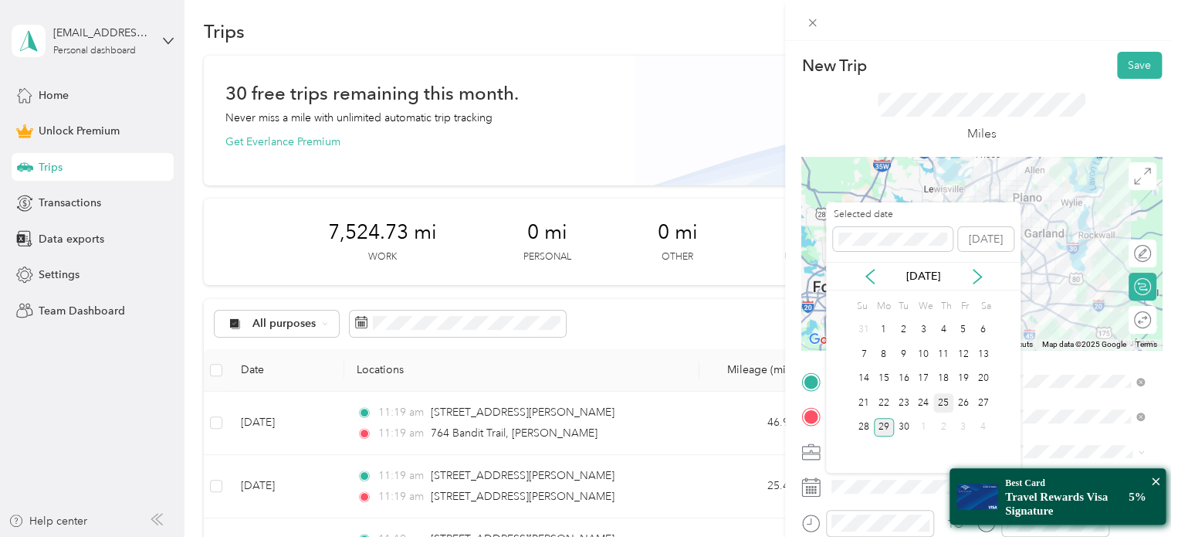
click at [945, 402] on div "25" at bounding box center [944, 402] width 20 height 19
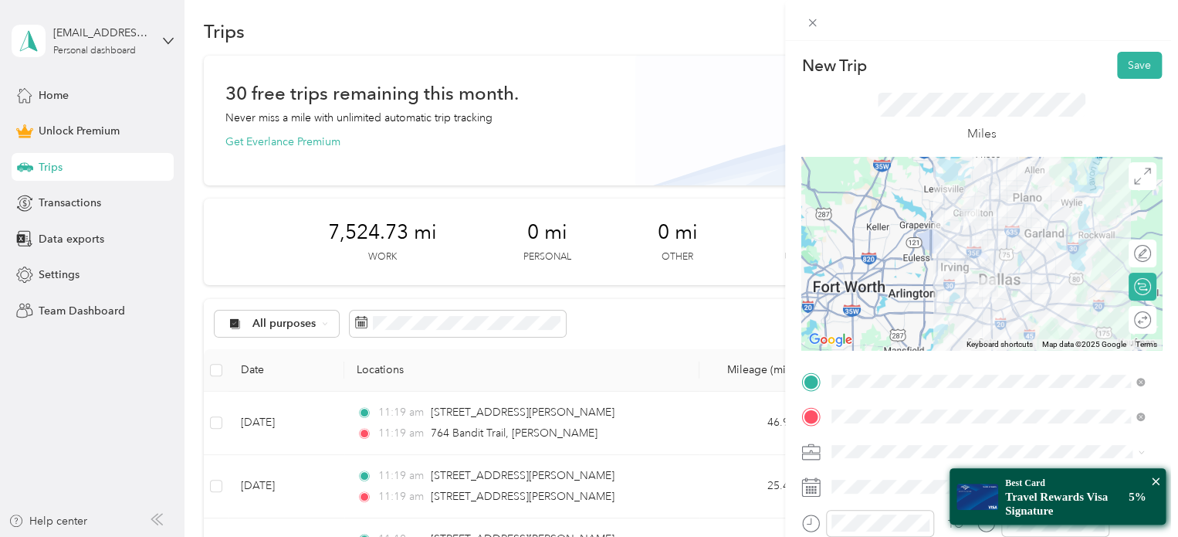
click at [1135, 317] on icon at bounding box center [1142, 319] width 17 height 17
click at [1129, 317] on div at bounding box center [1135, 320] width 32 height 16
click at [1134, 63] on button "Save" at bounding box center [1139, 65] width 45 height 27
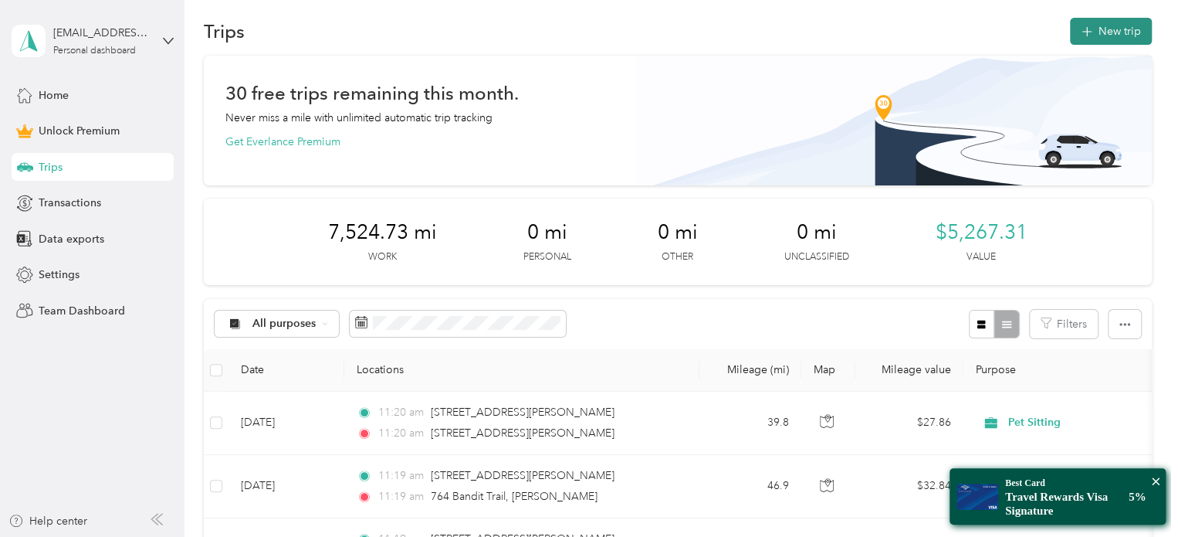
click at [1118, 18] on button "New trip" at bounding box center [1111, 31] width 82 height 27
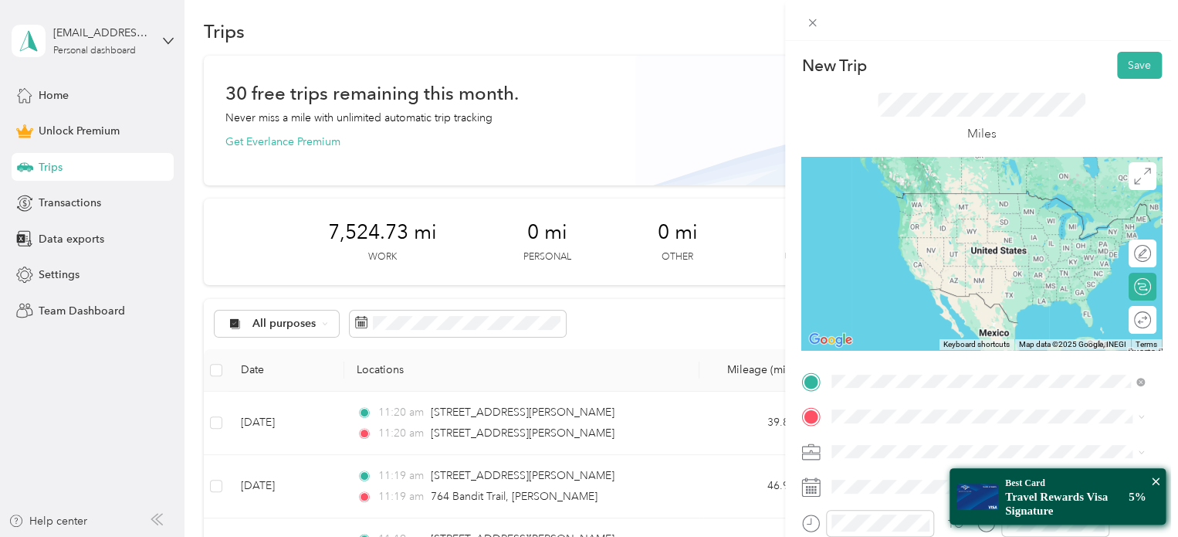
click at [890, 444] on span "[STREET_ADDRESS][PERSON_NAME][US_STATE]" at bounding box center [981, 437] width 240 height 14
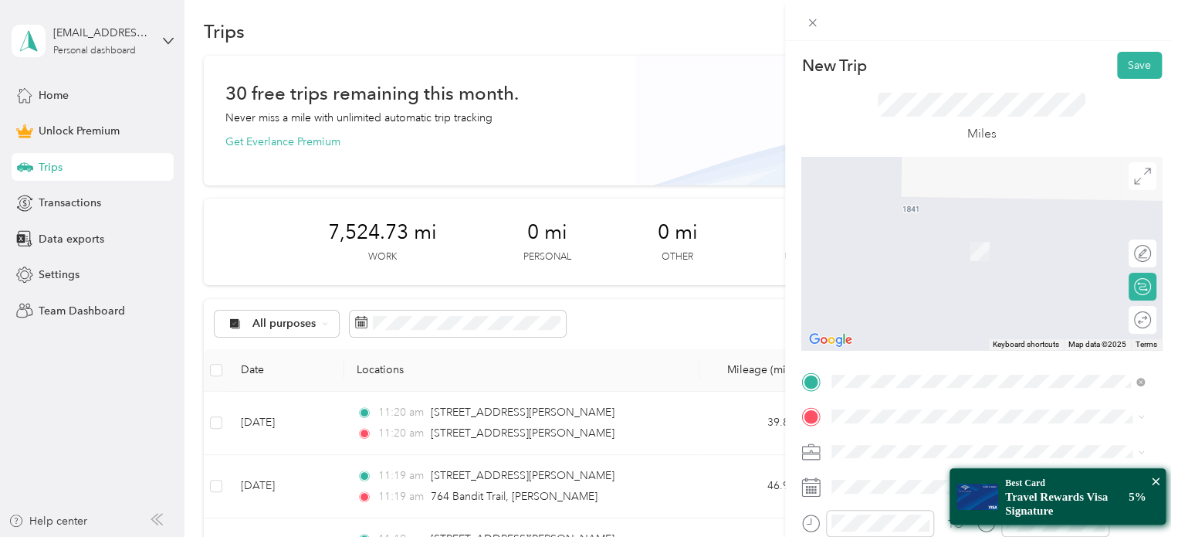
click at [955, 238] on div "[STREET_ADDRESS][PERSON_NAME][US_STATE]" at bounding box center [988, 227] width 302 height 21
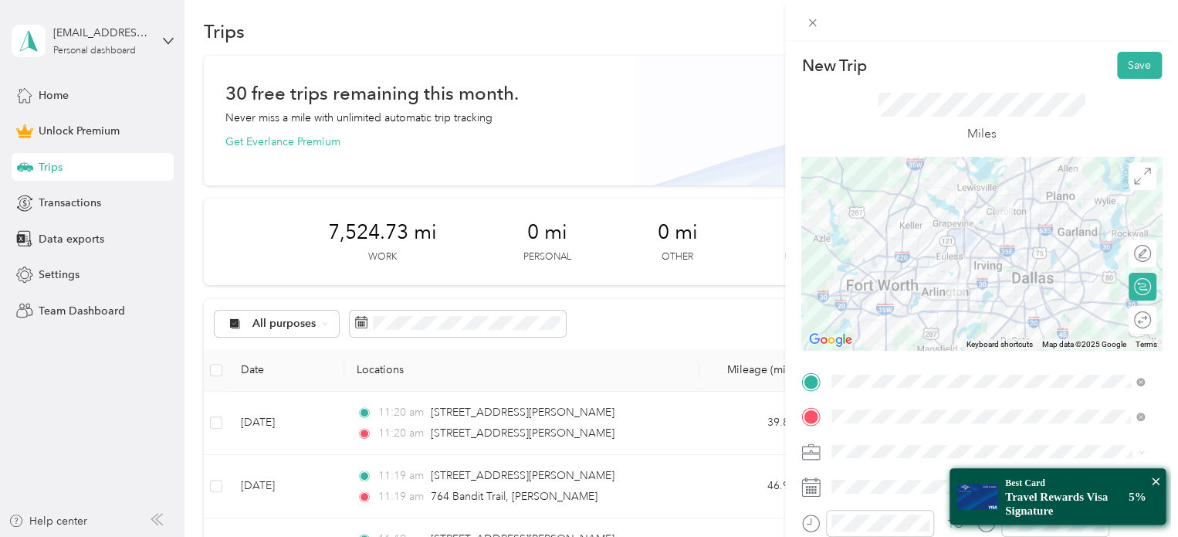
click at [883, 296] on li "Pet Sitting" at bounding box center [988, 287] width 324 height 27
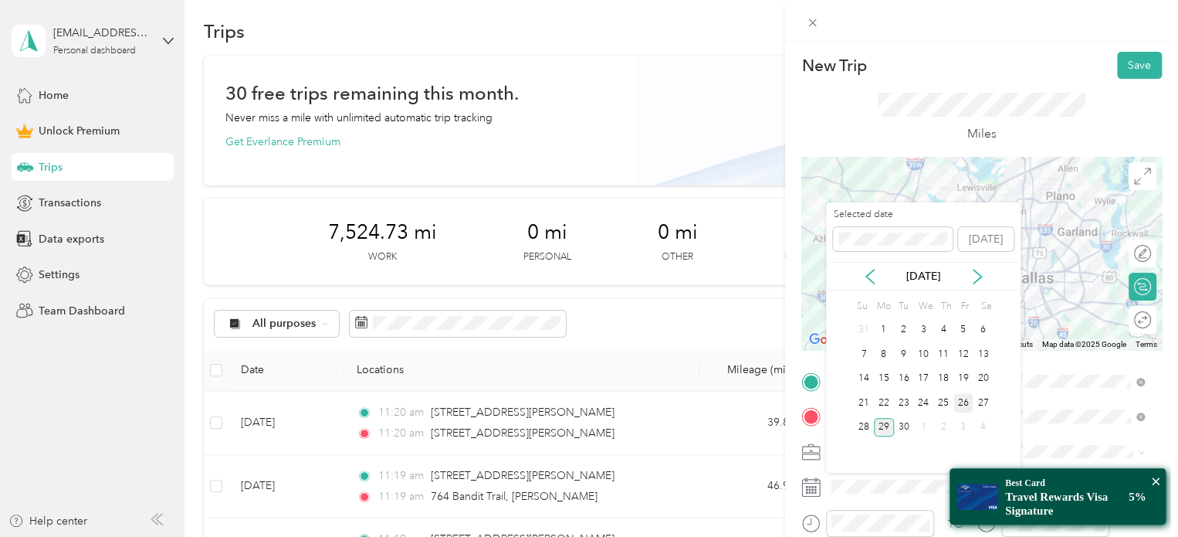
click at [961, 402] on div "26" at bounding box center [964, 402] width 20 height 19
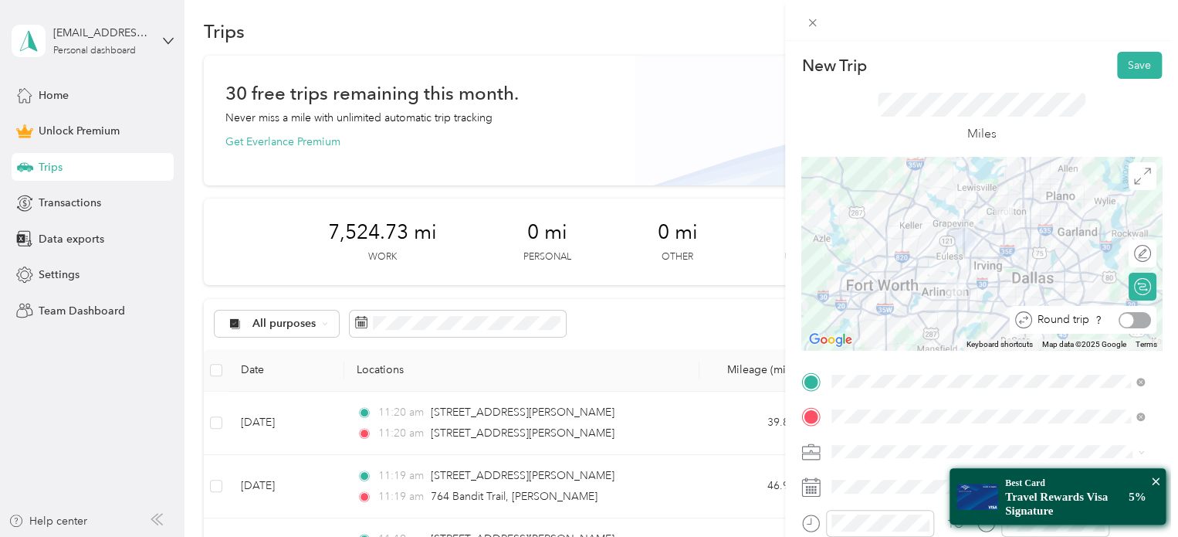
click at [1131, 314] on div at bounding box center [1135, 320] width 32 height 16
click at [1126, 72] on button "Save" at bounding box center [1139, 65] width 45 height 27
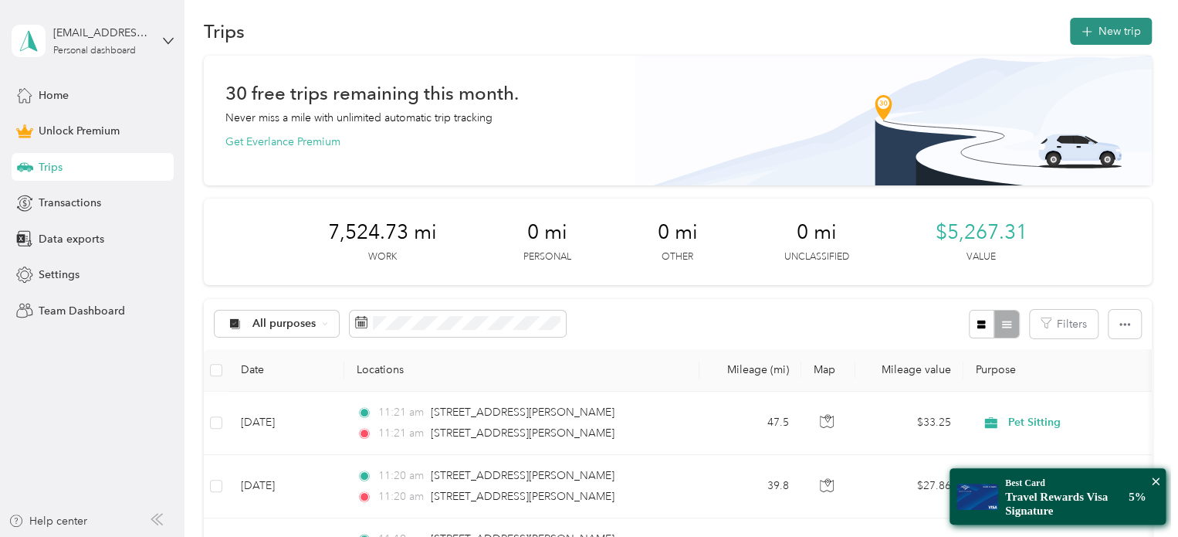
click at [1084, 38] on icon "button" at bounding box center [1087, 32] width 18 height 18
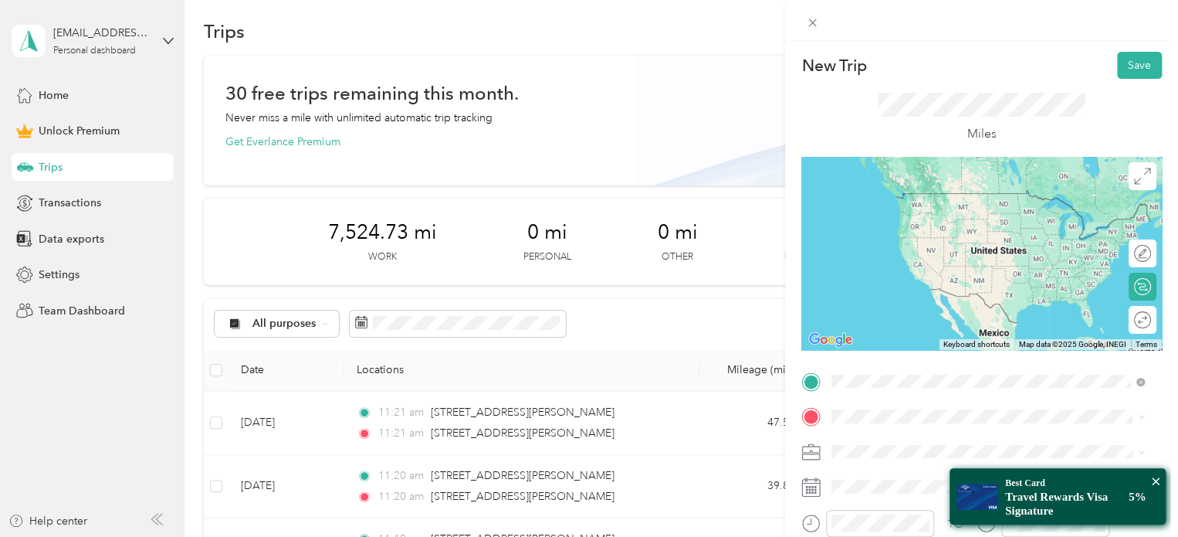
click at [898, 444] on span "[STREET_ADDRESS][PERSON_NAME][US_STATE]" at bounding box center [981, 437] width 240 height 14
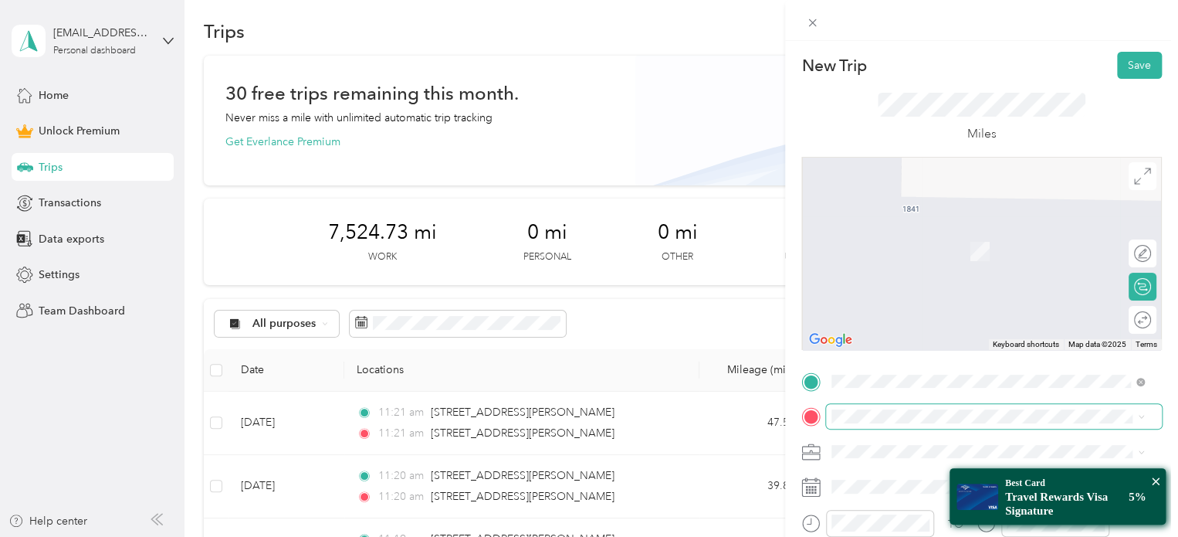
click at [883, 407] on span at bounding box center [994, 416] width 336 height 25
click at [961, 234] on span "[STREET_ADDRESS][US_STATE]" at bounding box center [938, 229] width 154 height 14
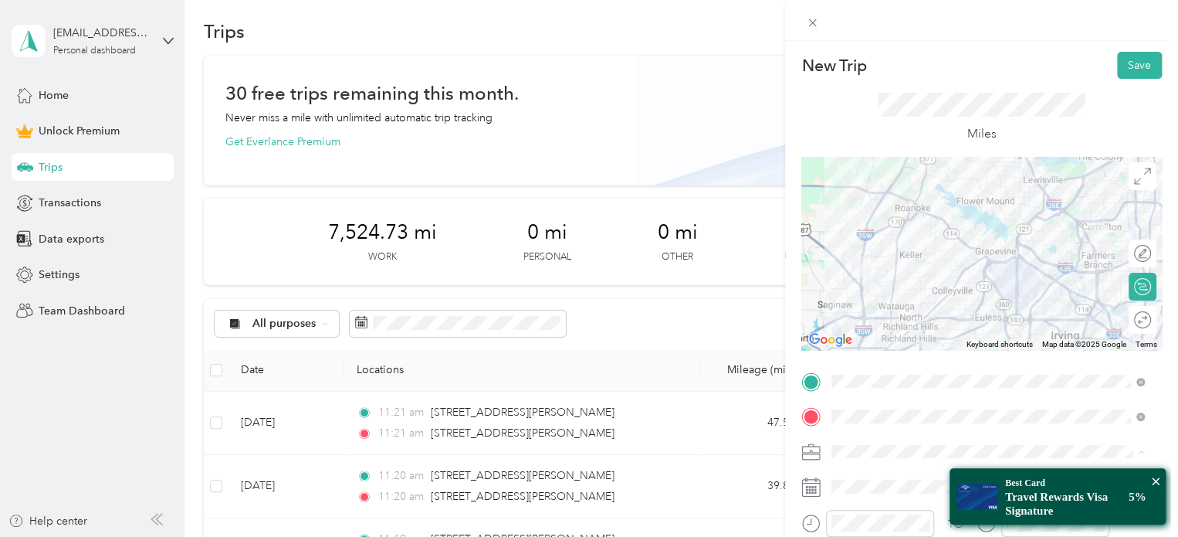
click at [884, 285] on span "Pet Sitting" at bounding box center [861, 289] width 48 height 13
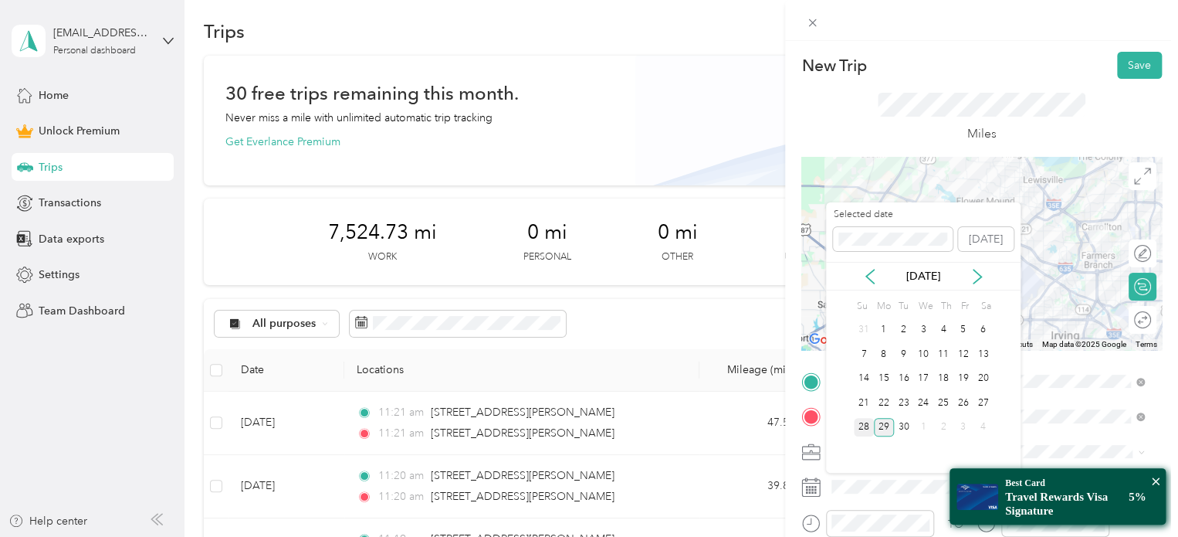
click at [869, 419] on div "28" at bounding box center [864, 427] width 20 height 19
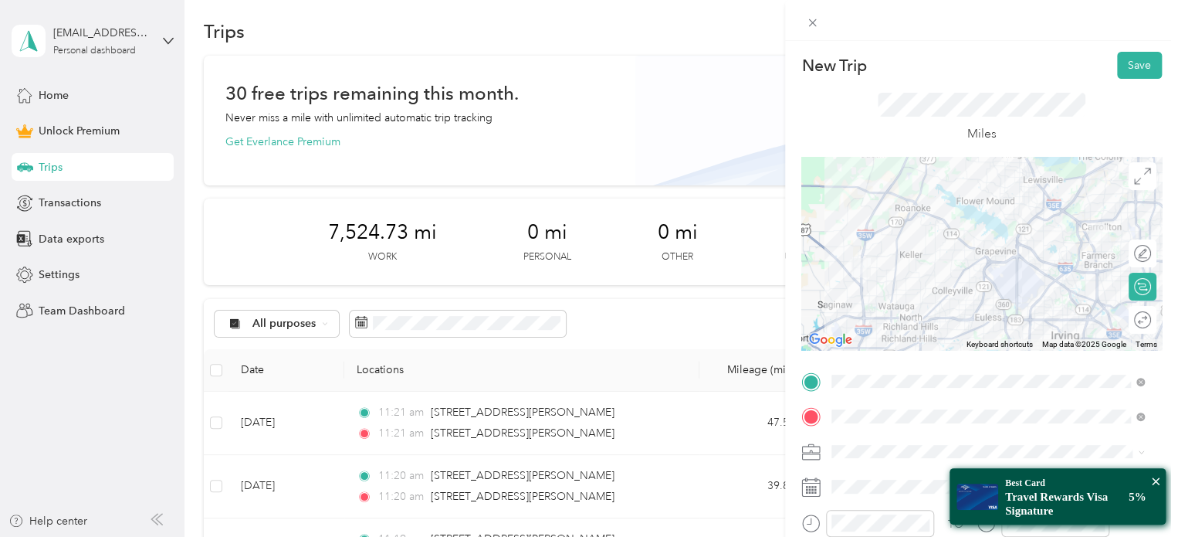
click at [1129, 320] on div "Round trip" at bounding box center [1143, 320] width 28 height 28
click at [1130, 320] on div at bounding box center [1135, 320] width 32 height 16
click at [1127, 61] on button "Save" at bounding box center [1139, 65] width 45 height 27
